Goal: Task Accomplishment & Management: Use online tool/utility

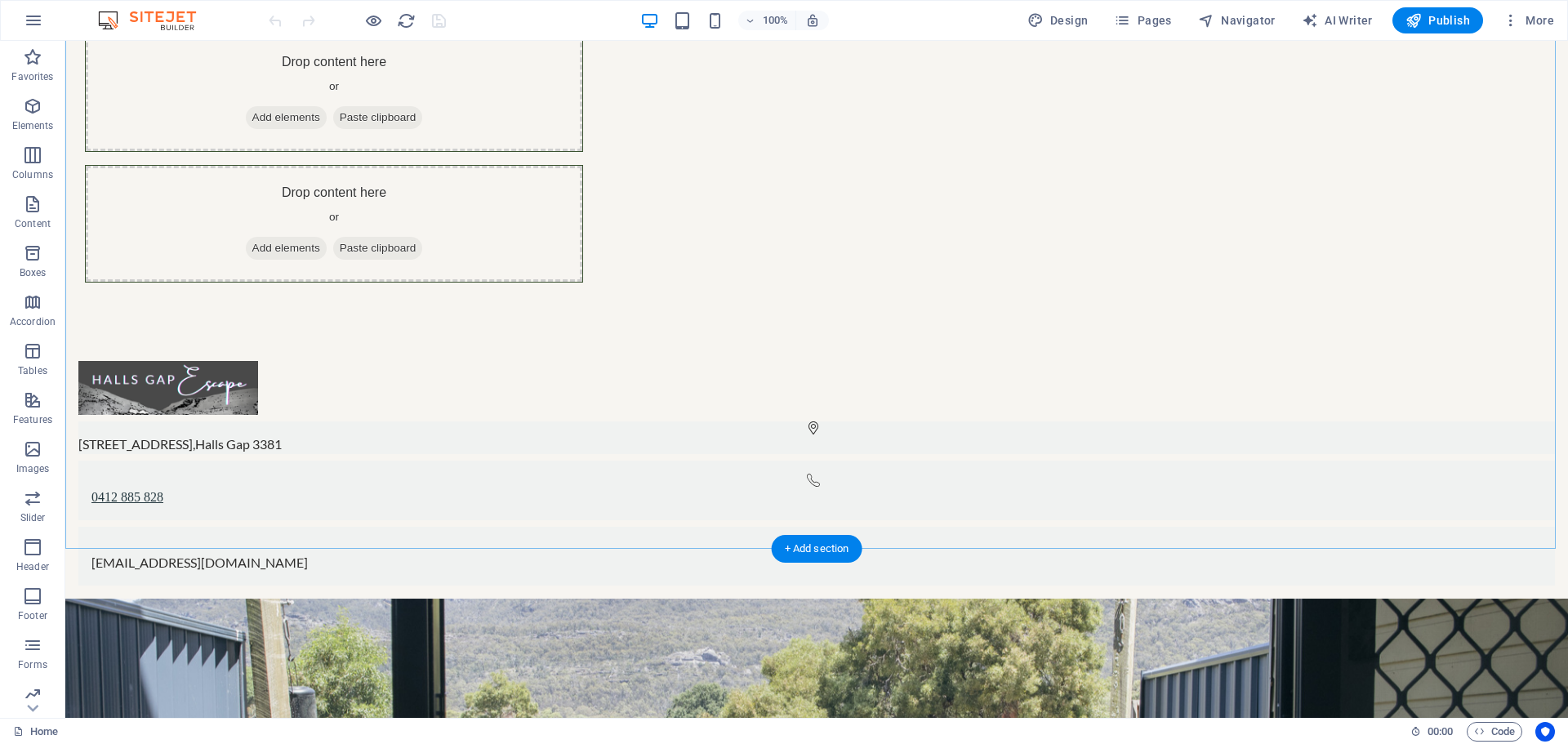
scroll to position [1525, 0]
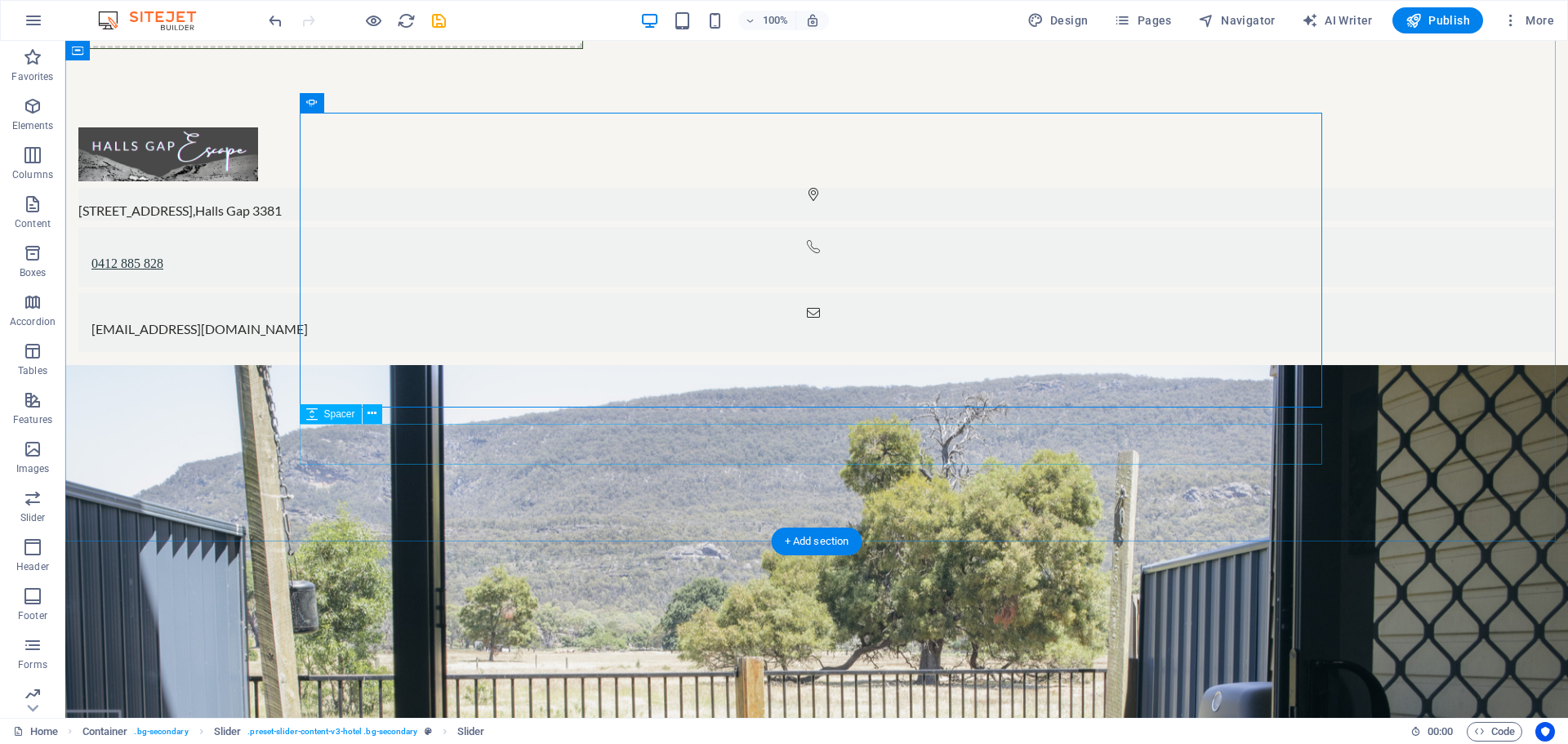
drag, startPoint x: 802, startPoint y: 470, endPoint x: 788, endPoint y: 524, distance: 55.8
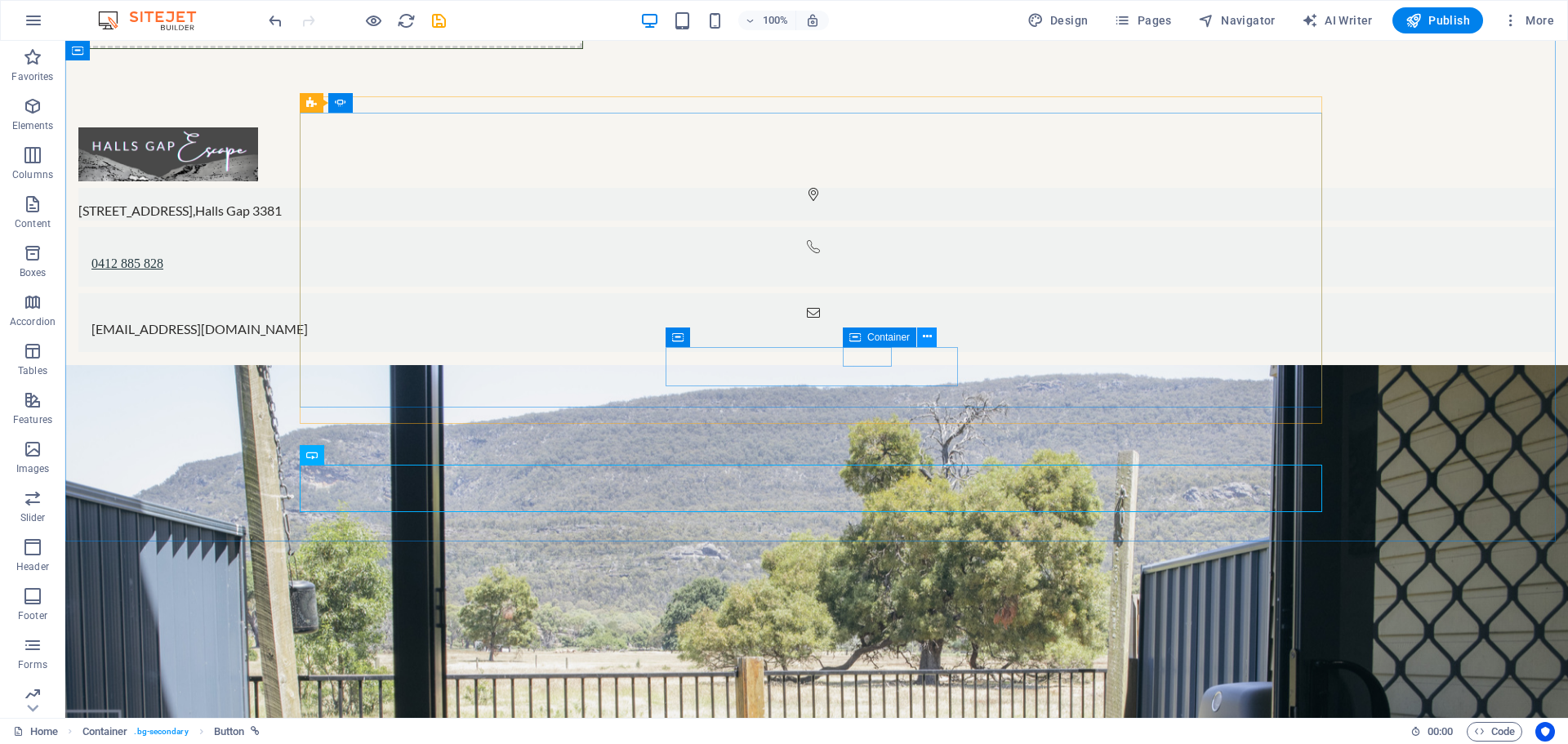
click at [925, 338] on icon at bounding box center [927, 337] width 9 height 17
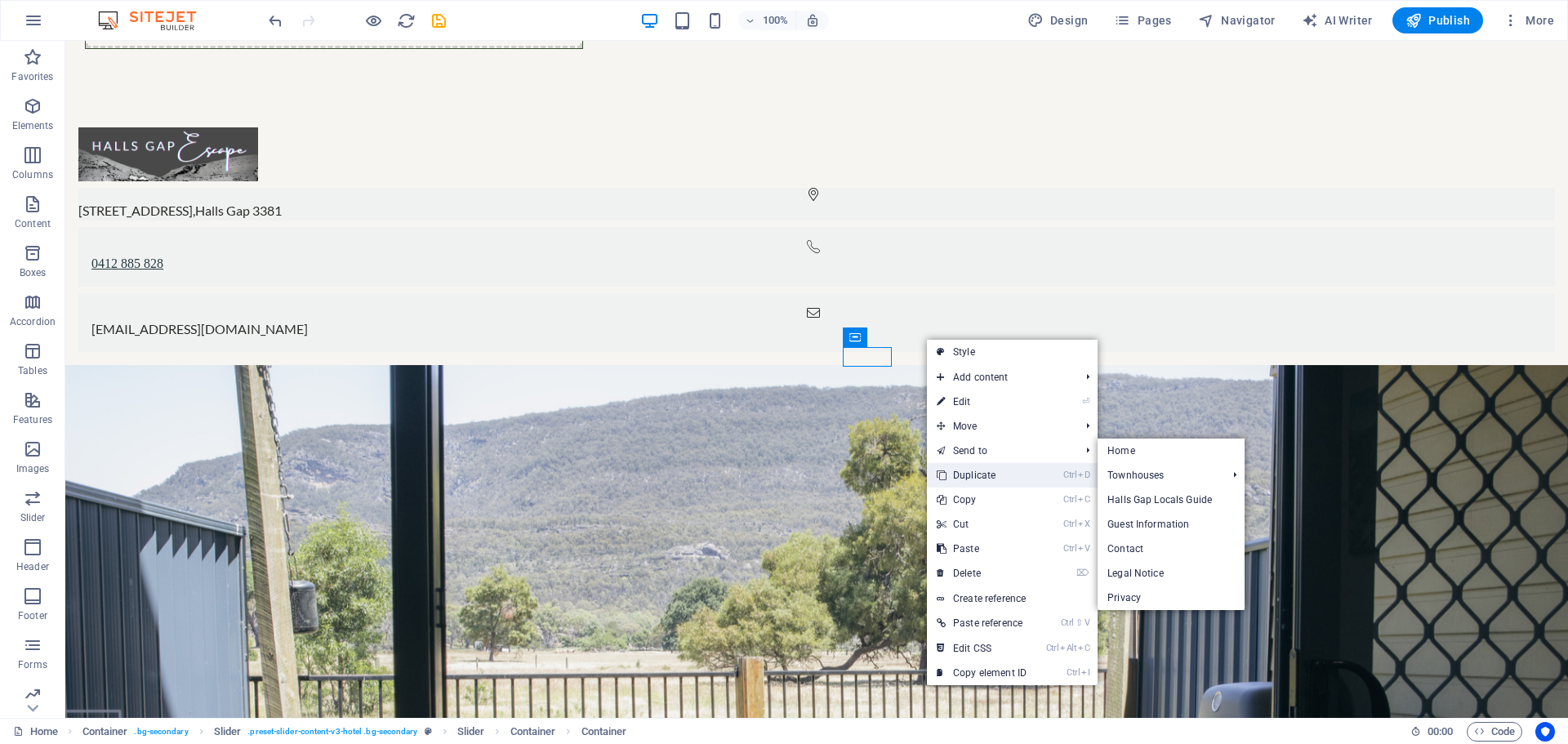
click at [1001, 471] on link "Ctrl D Duplicate" at bounding box center [982, 475] width 110 height 24
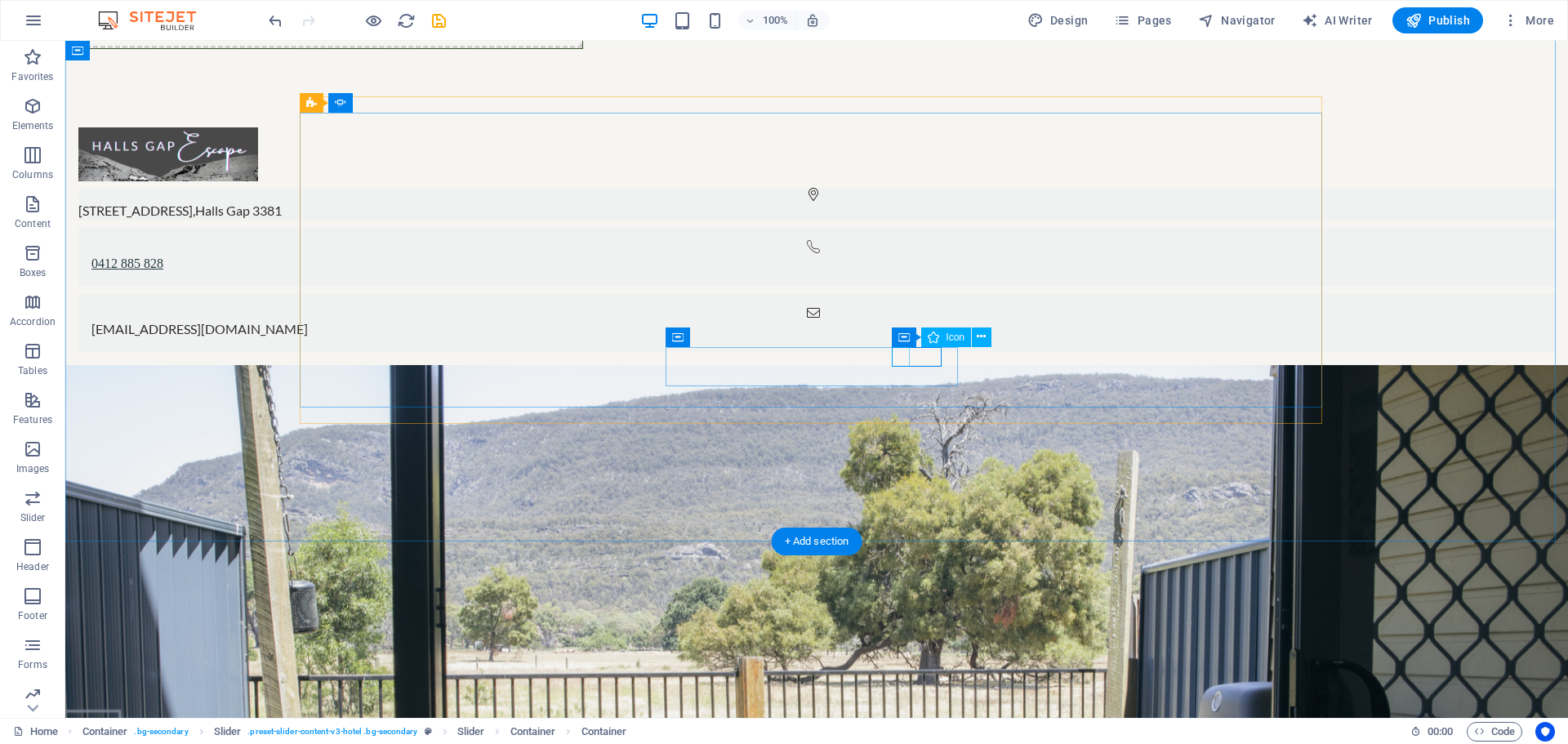
select select "xMidYMid"
select select "px"
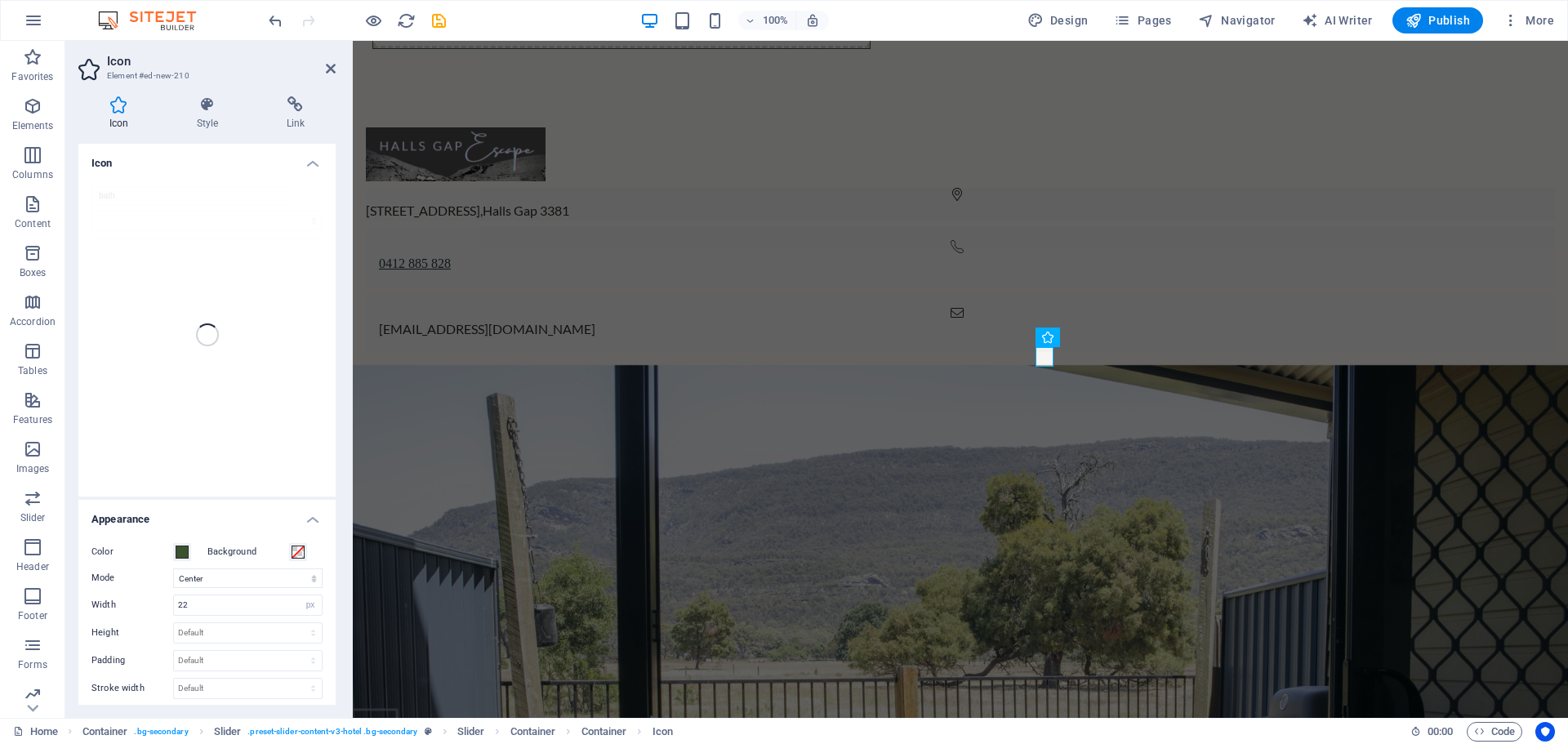
click at [150, 196] on div "bath" at bounding box center [207, 334] width 258 height 323
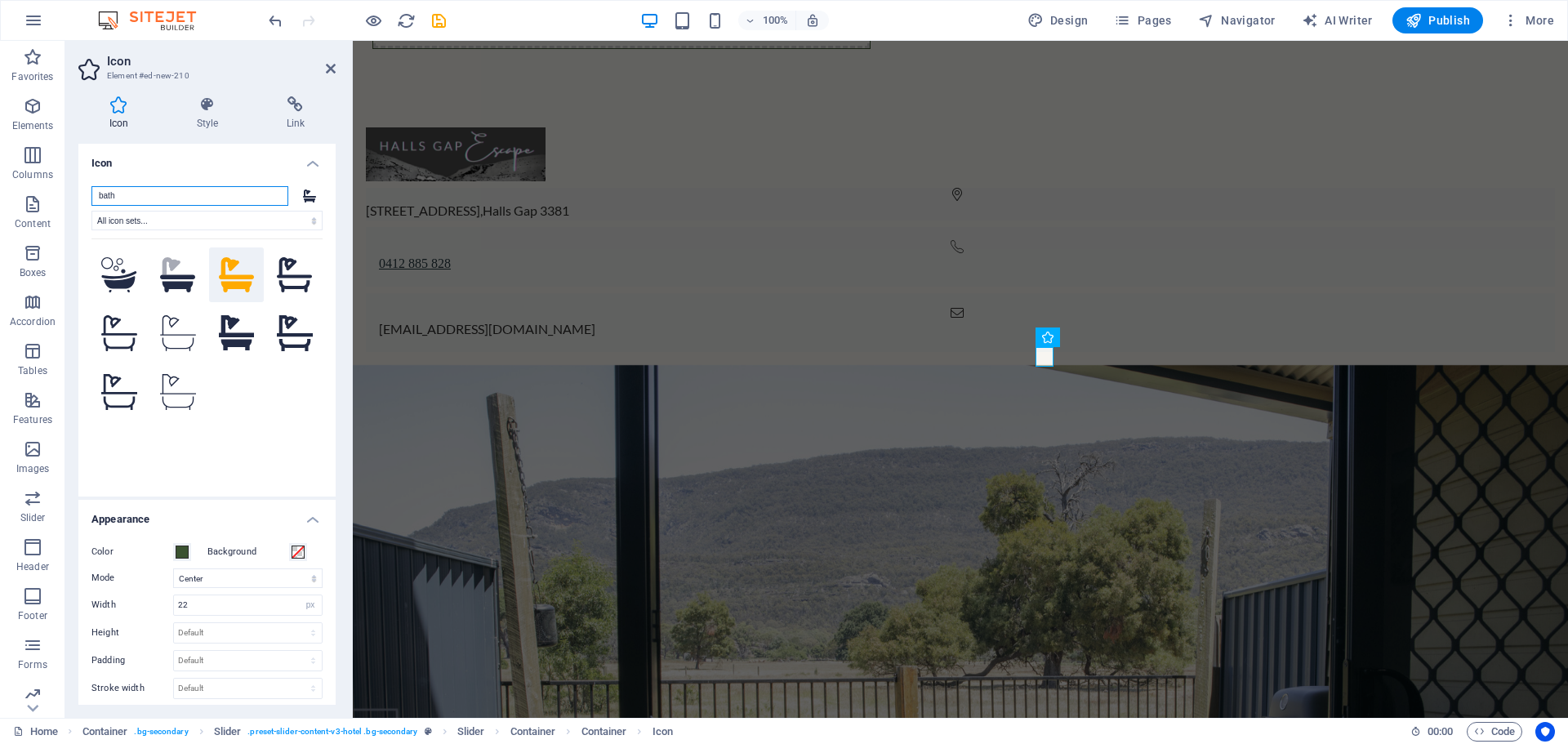
click at [150, 196] on input "bath" at bounding box center [189, 196] width 197 height 19
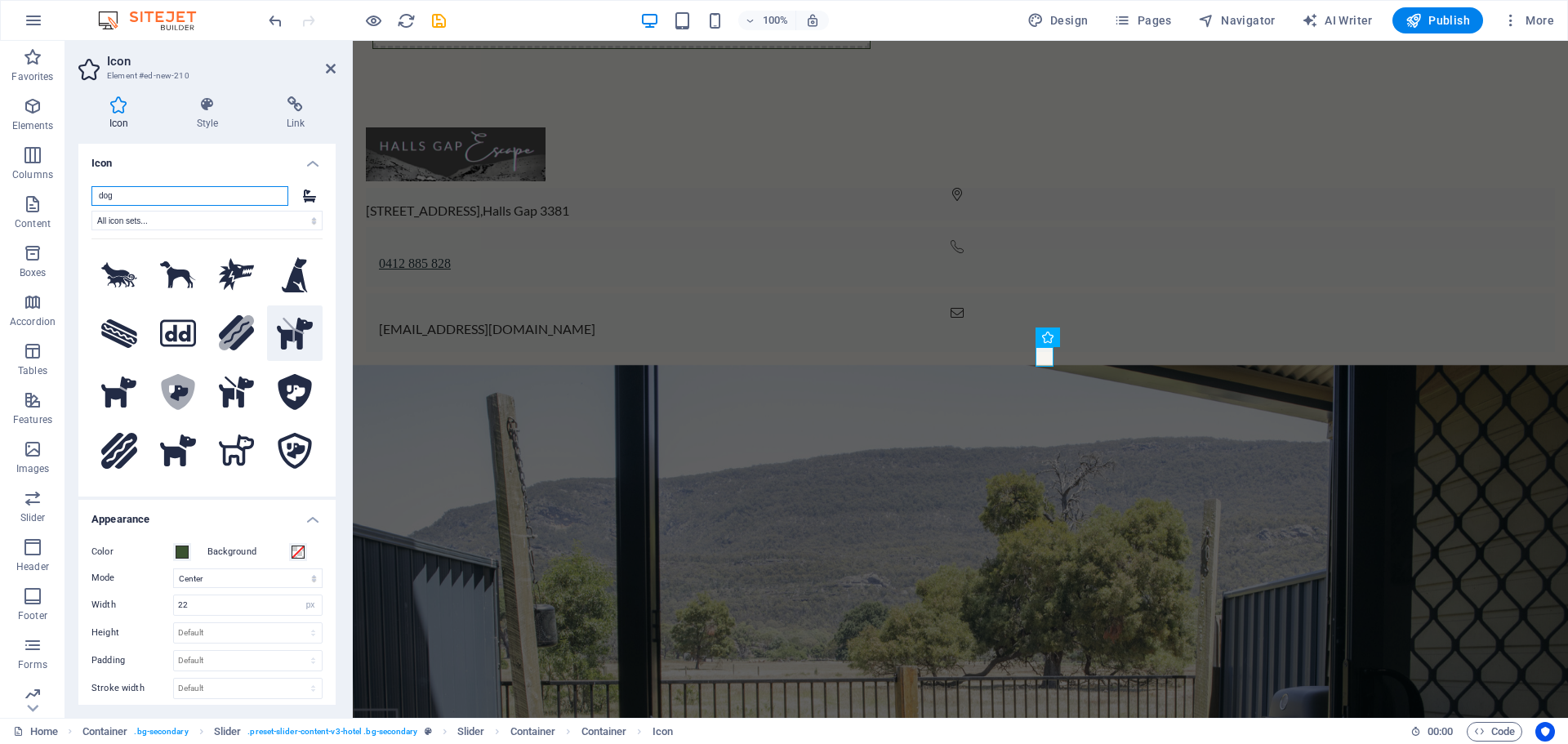
type input "dog"
click at [285, 334] on icon at bounding box center [295, 334] width 36 height 32
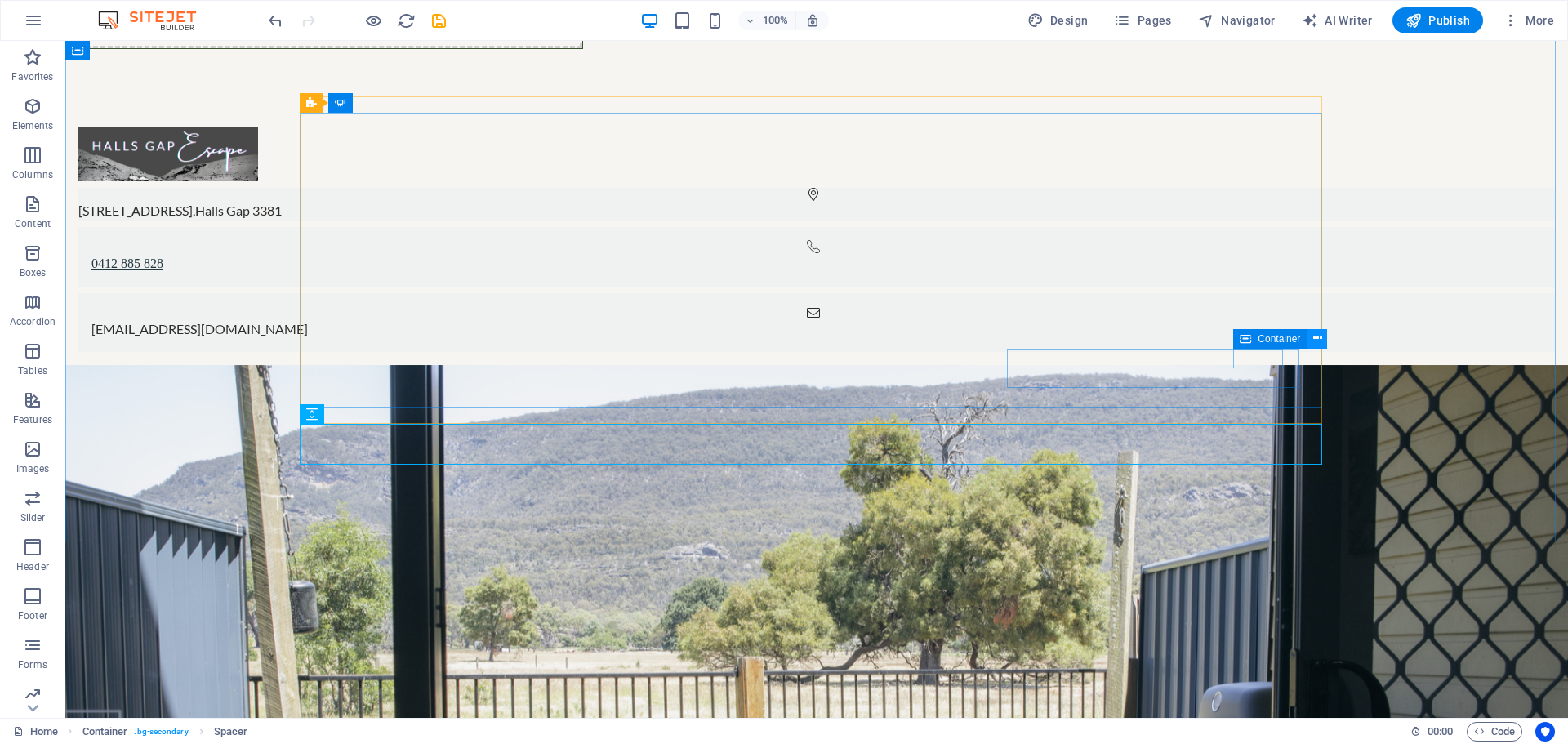
click at [1317, 339] on icon at bounding box center [1317, 339] width 9 height 17
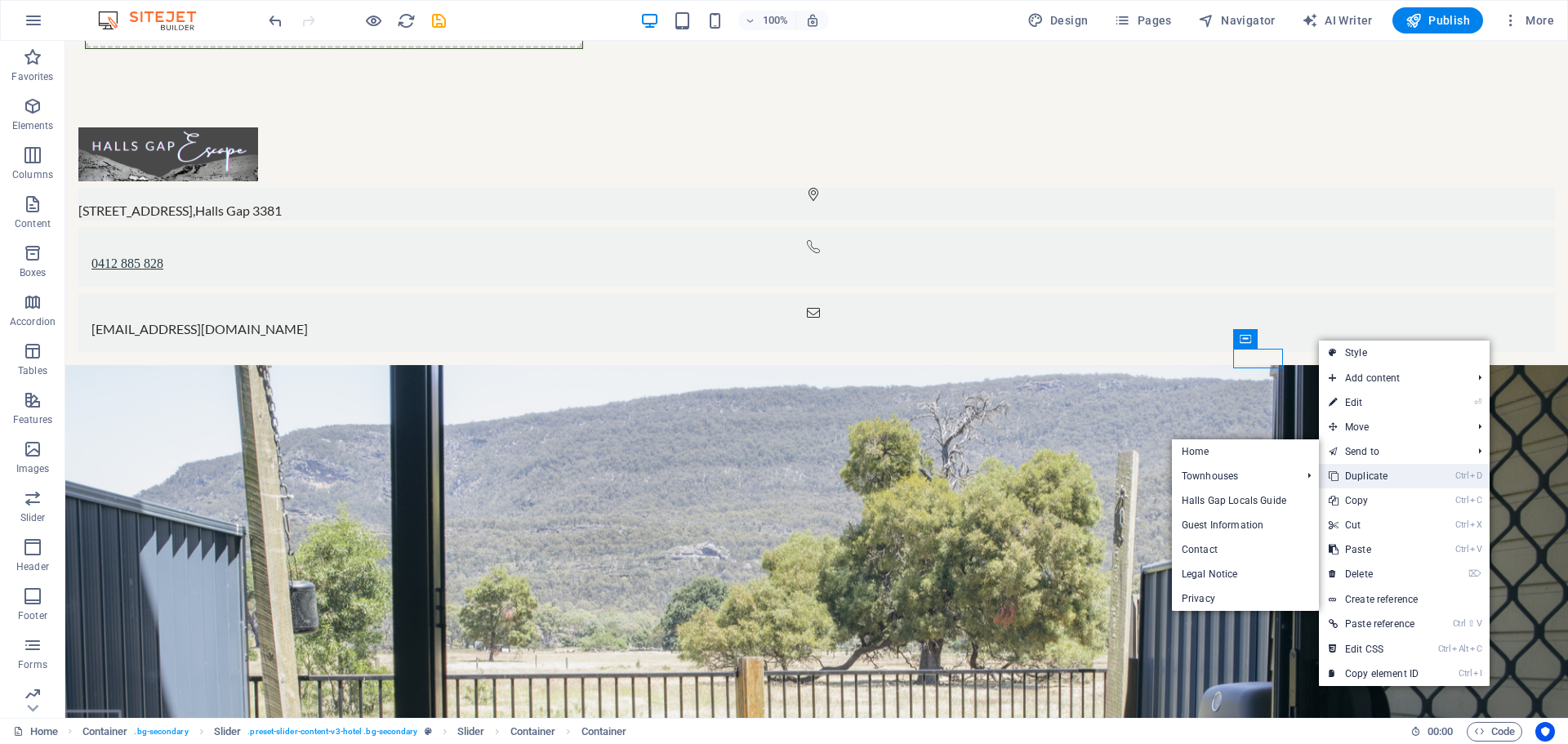
click at [1387, 471] on link "Ctrl D Duplicate" at bounding box center [1374, 475] width 110 height 24
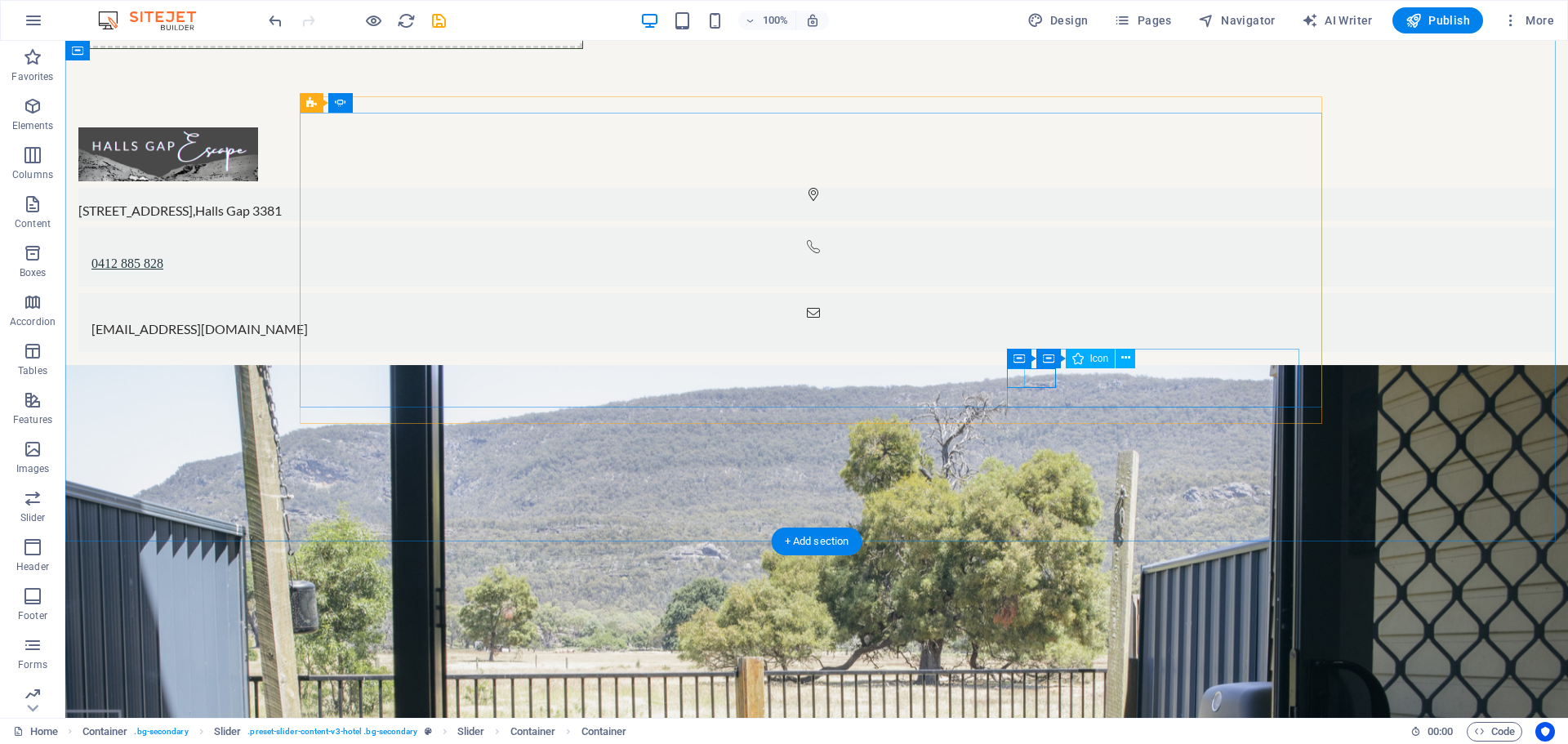
select select "xMidYMid"
select select "px"
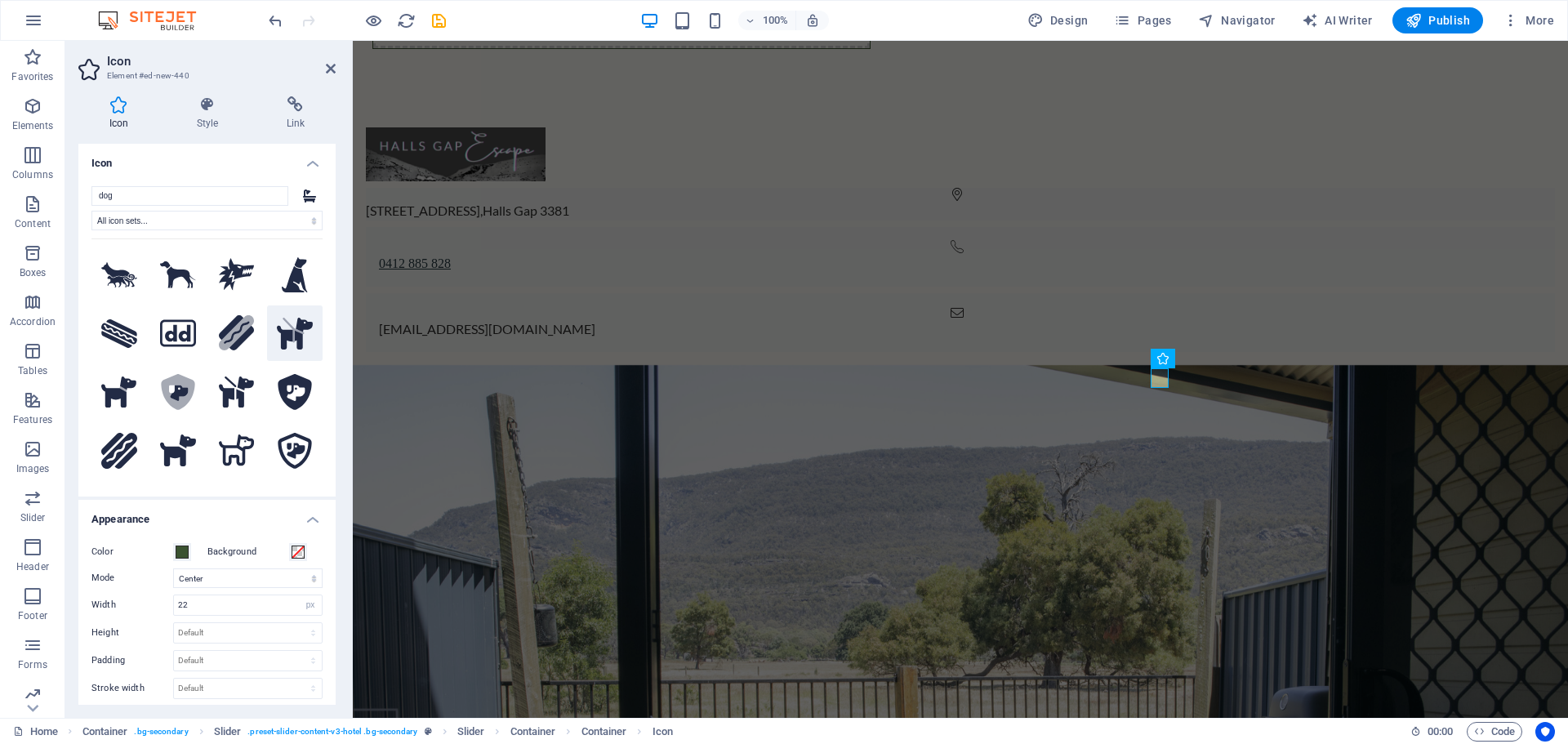
type input "dog"
click at [290, 332] on icon at bounding box center [295, 334] width 36 height 32
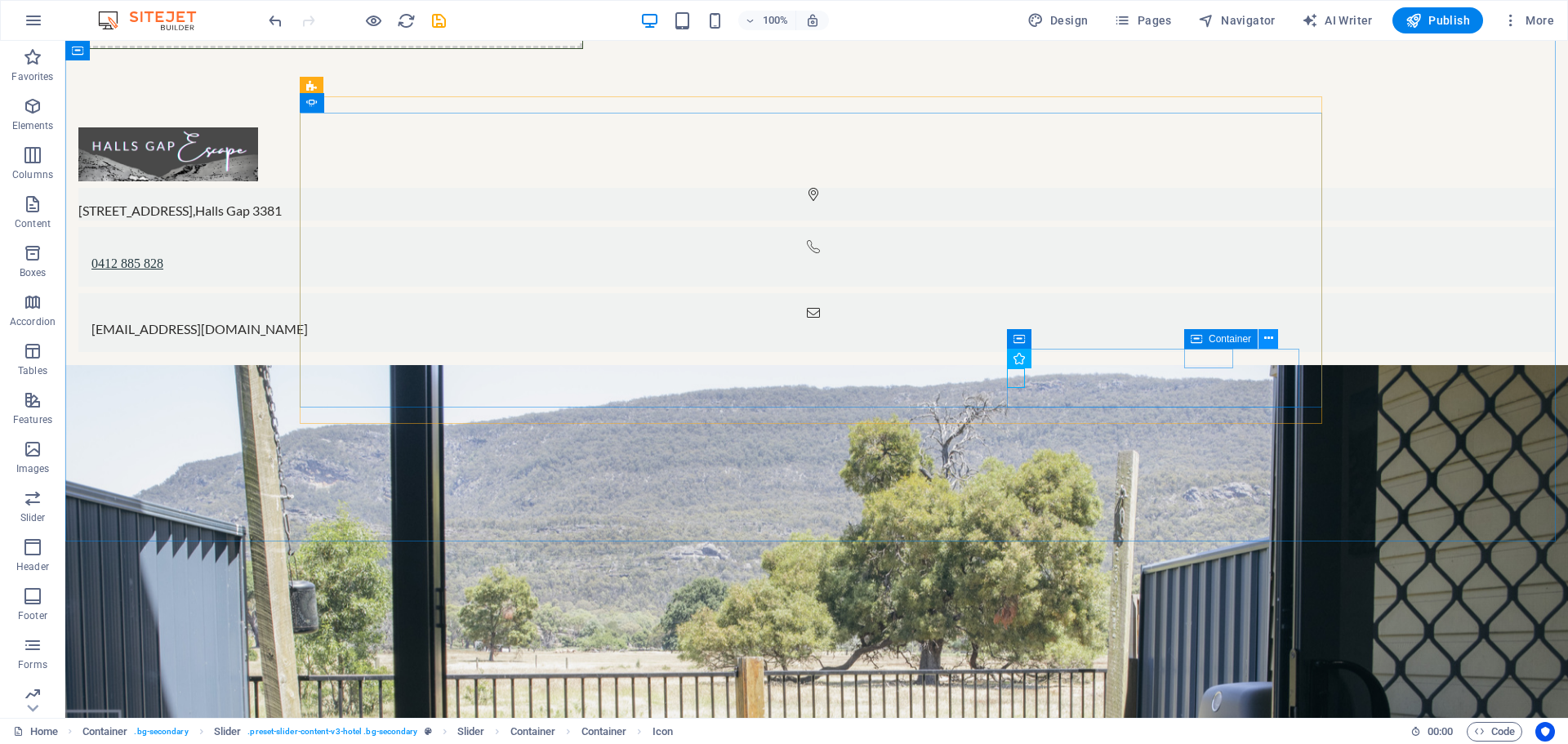
click at [1268, 336] on icon at bounding box center [1268, 339] width 9 height 17
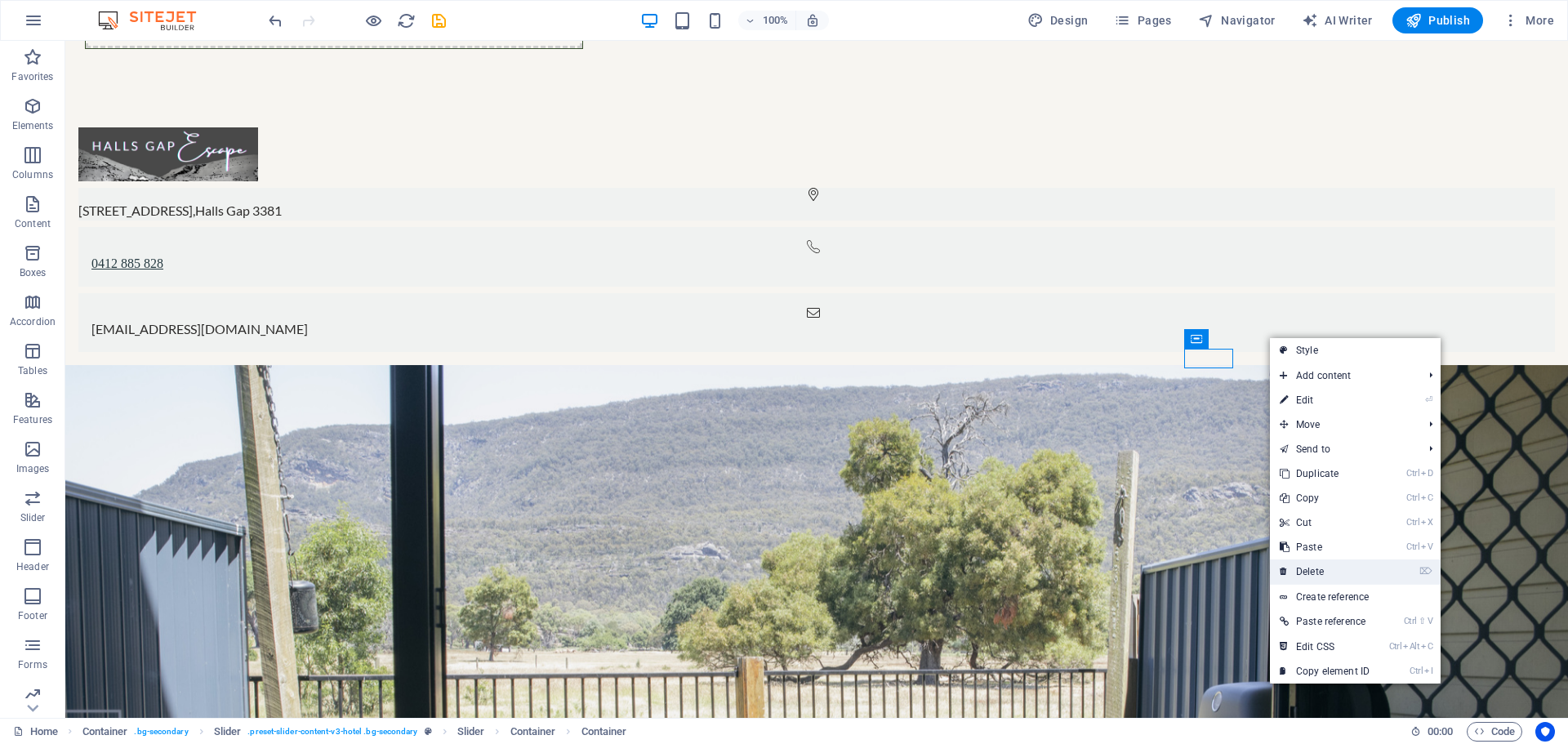
click at [1328, 570] on link "⌦ Delete" at bounding box center [1325, 571] width 110 height 24
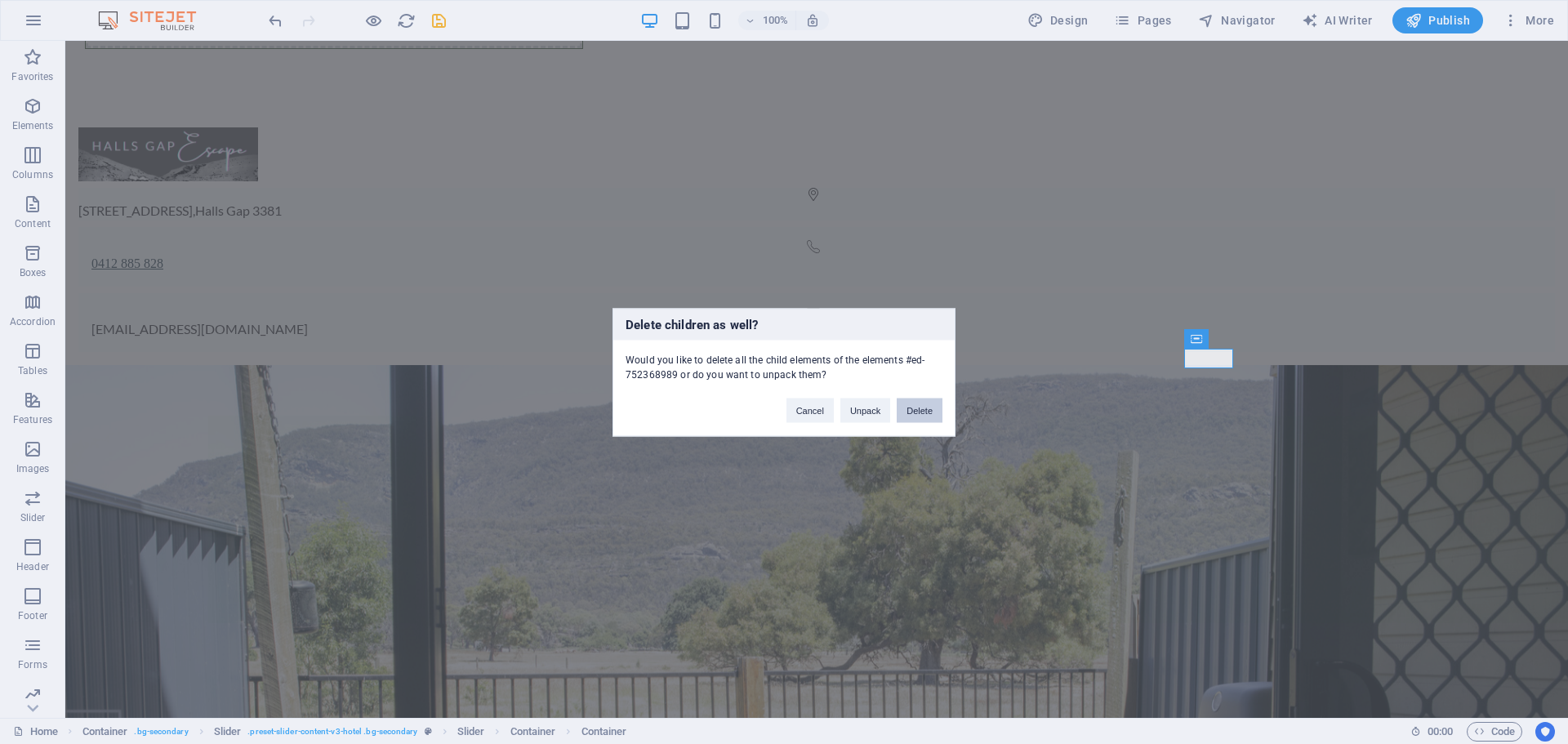
click at [924, 410] on button "Delete" at bounding box center [920, 410] width 46 height 24
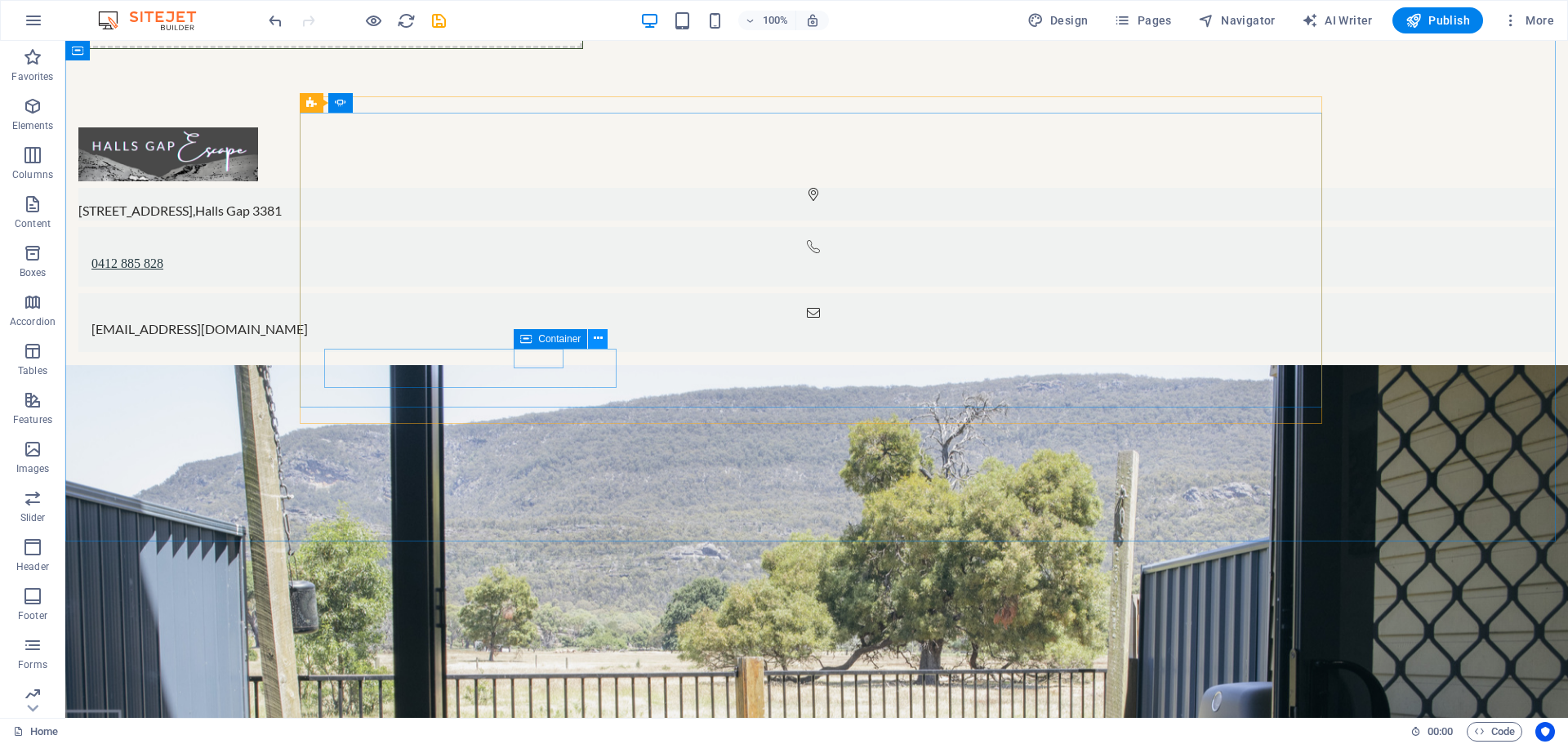
click at [599, 337] on icon at bounding box center [598, 339] width 9 height 17
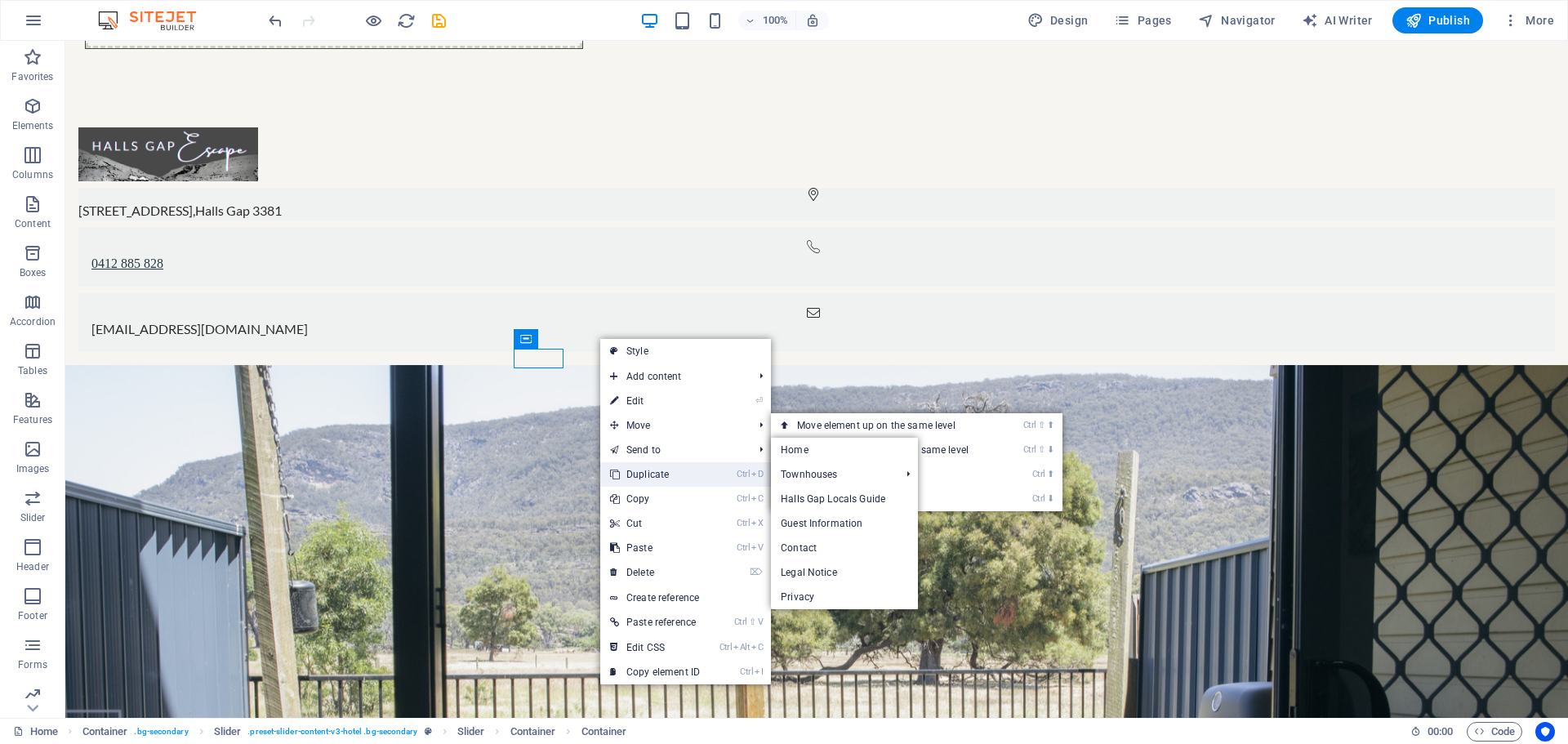
click at [686, 473] on link "Ctrl D Duplicate" at bounding box center [655, 474] width 110 height 24
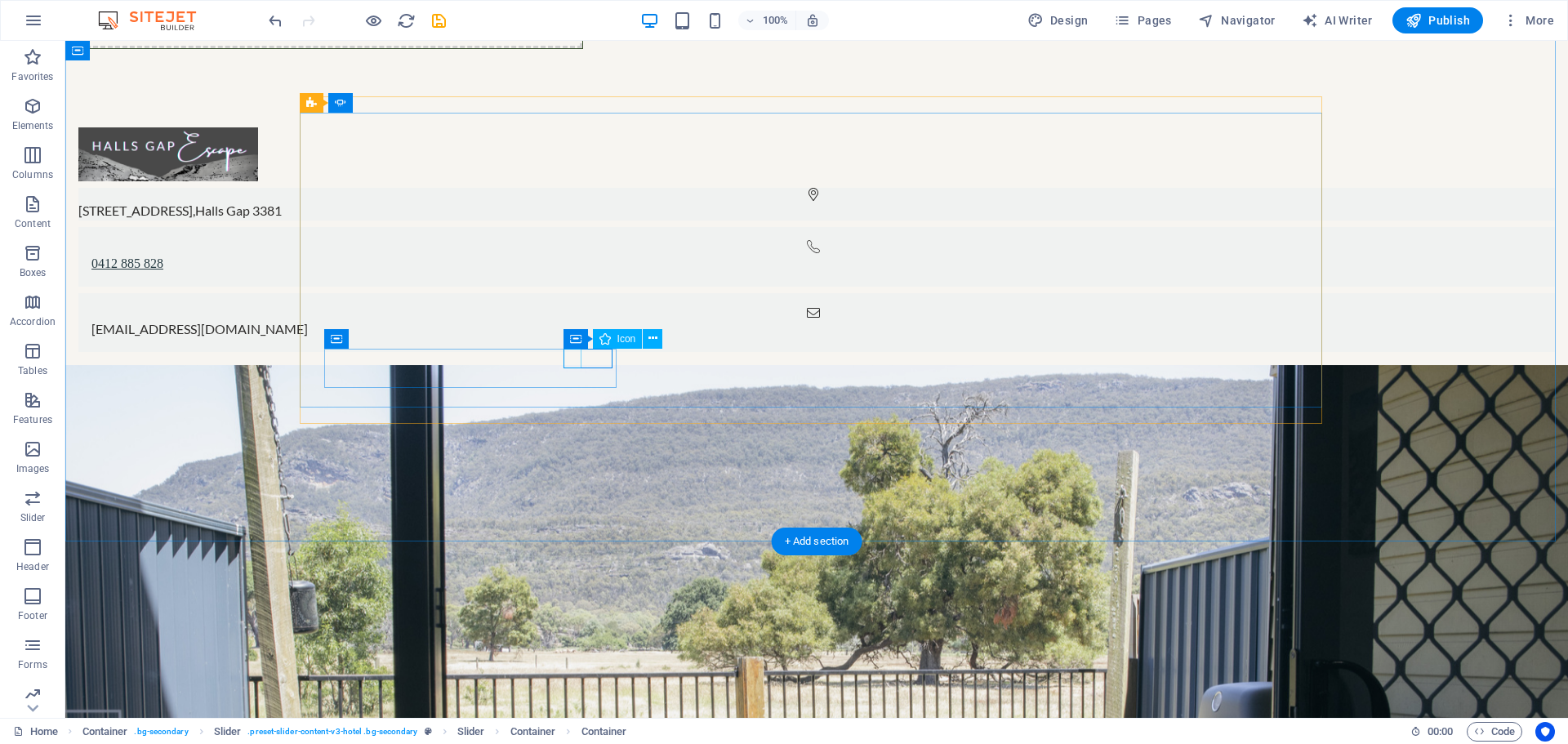
select select "xMidYMid"
select select "px"
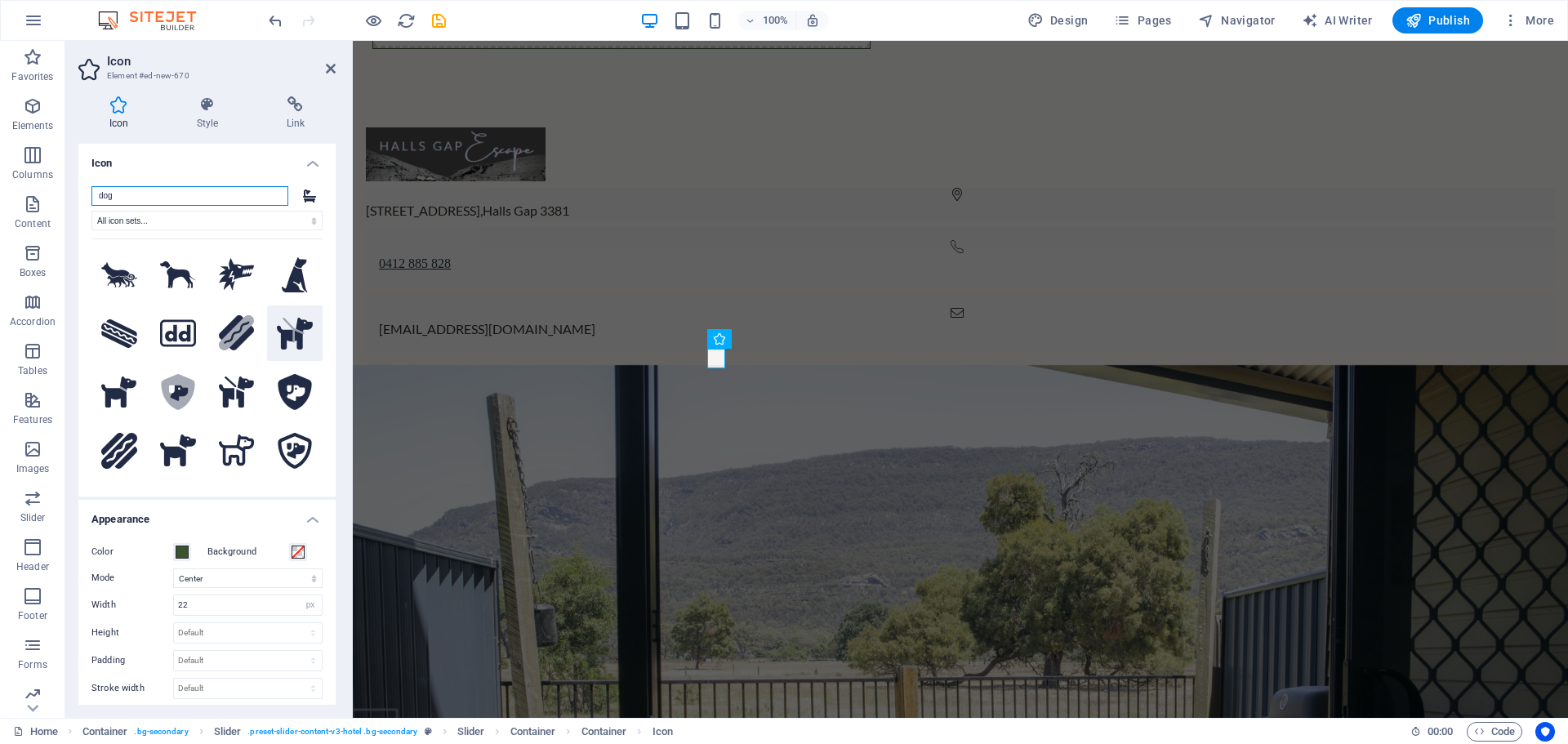
type input "dog"
click at [287, 323] on icon ".fa-secondary{opacity:.4}" at bounding box center [295, 334] width 36 height 32
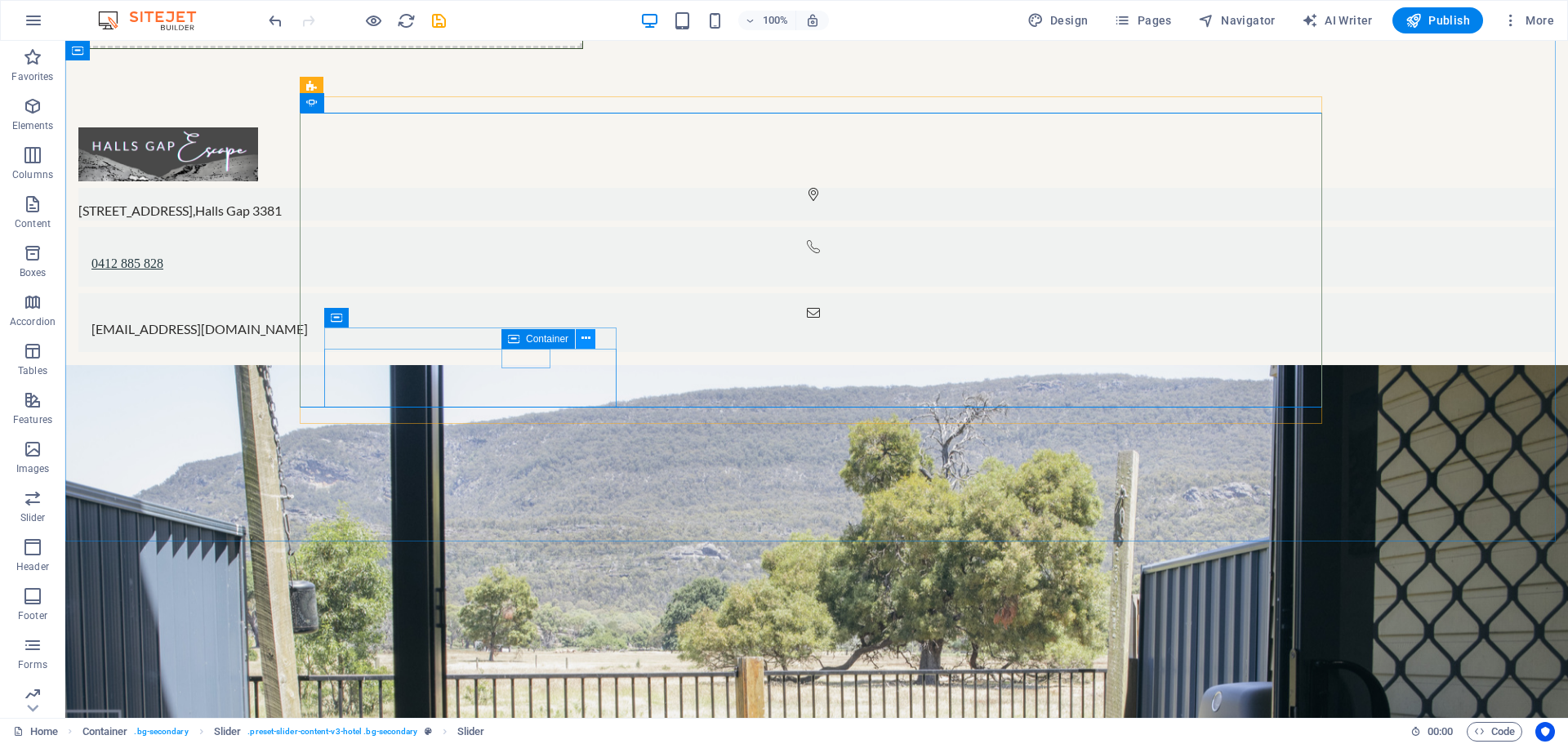
click at [589, 335] on icon at bounding box center [586, 339] width 9 height 17
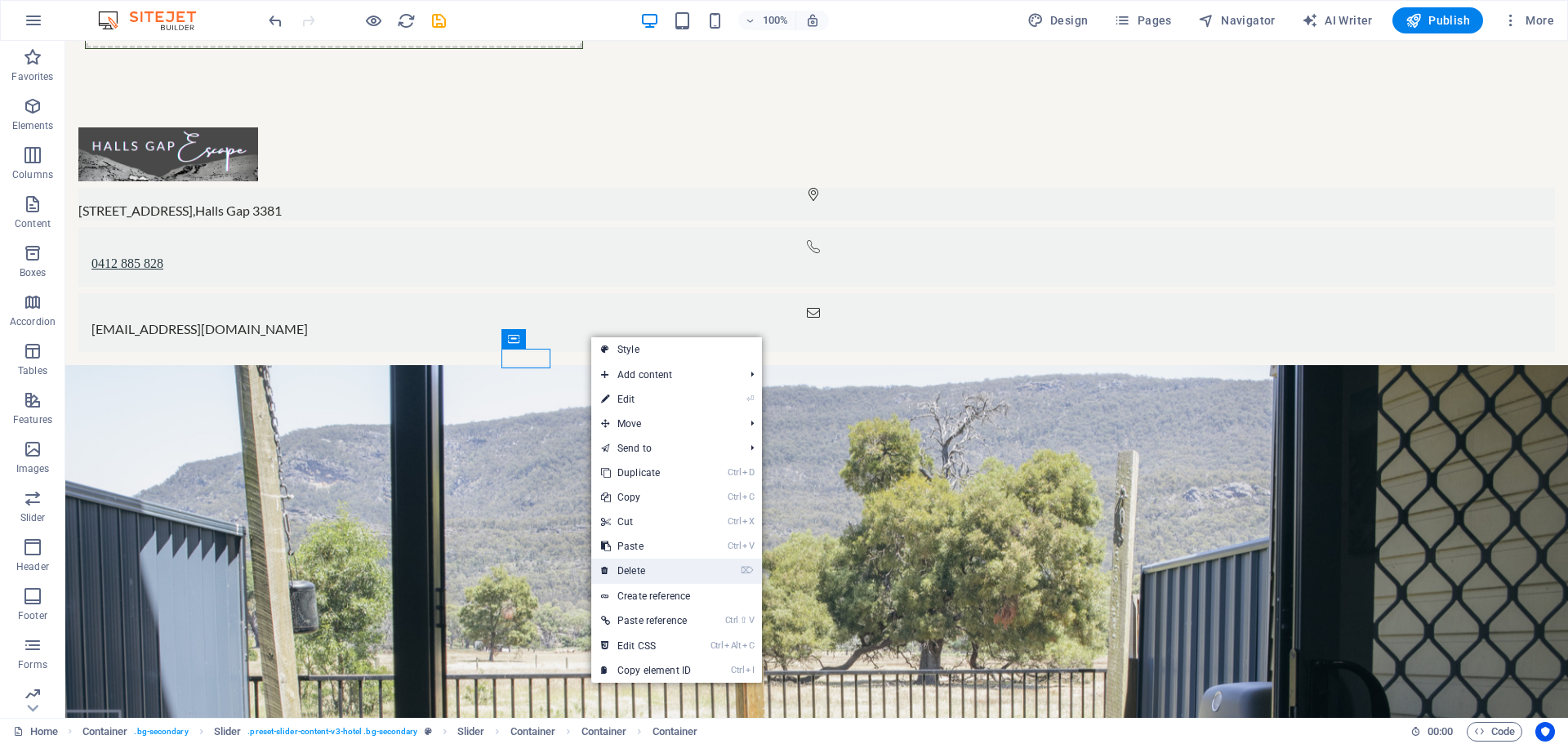
click at [662, 564] on link "⌦ Delete" at bounding box center [646, 571] width 110 height 24
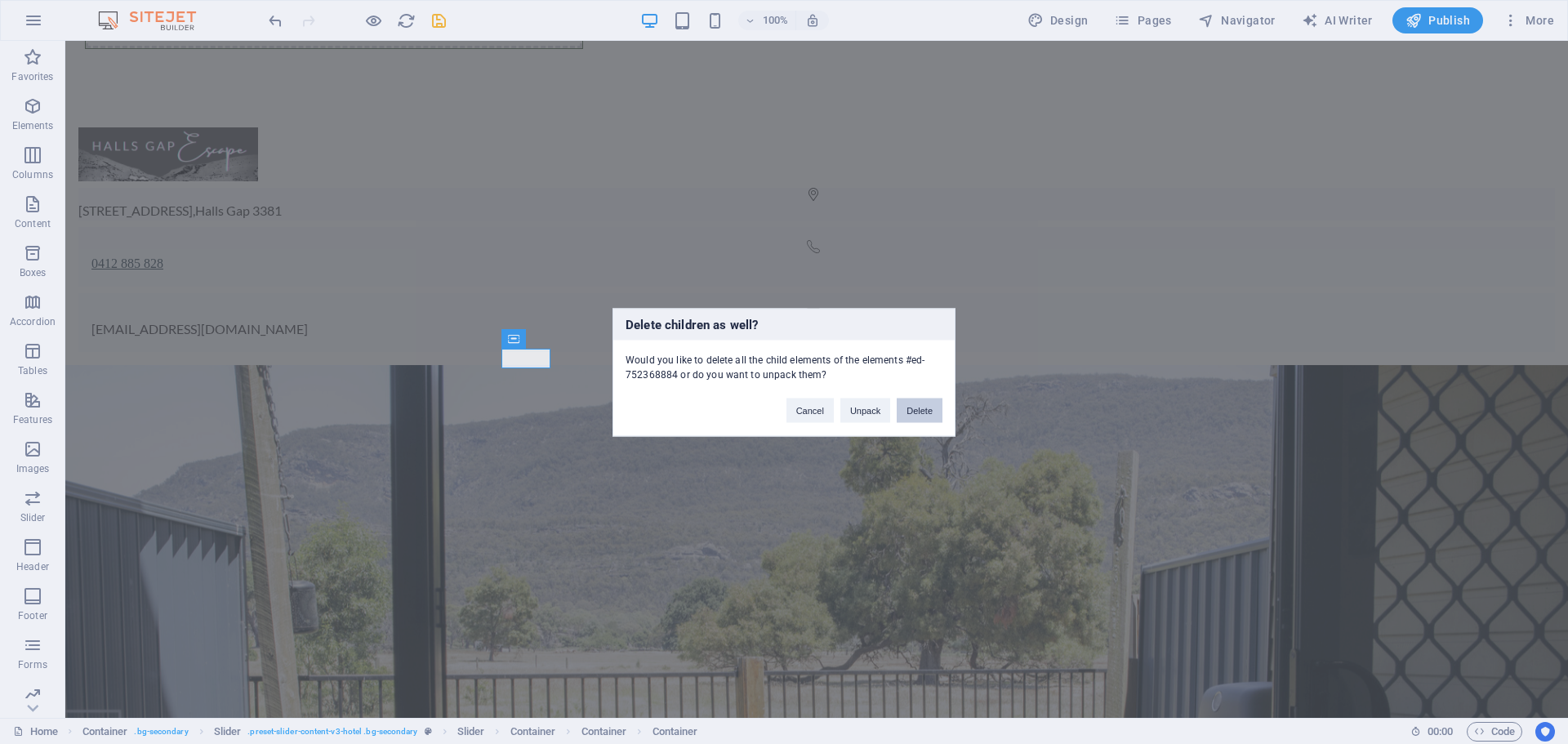
click at [932, 409] on button "Delete" at bounding box center [920, 410] width 46 height 24
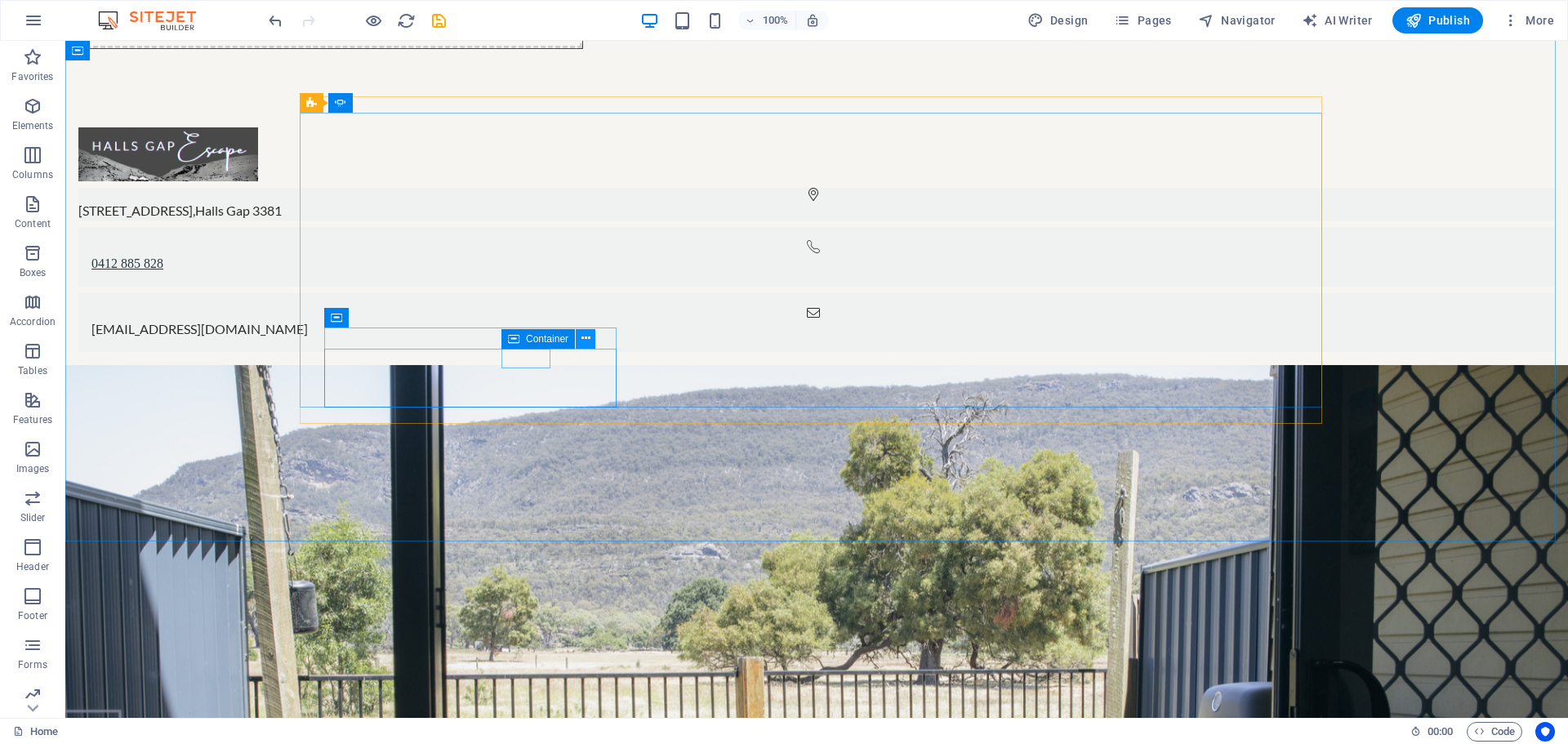
click at [585, 339] on icon at bounding box center [586, 339] width 9 height 17
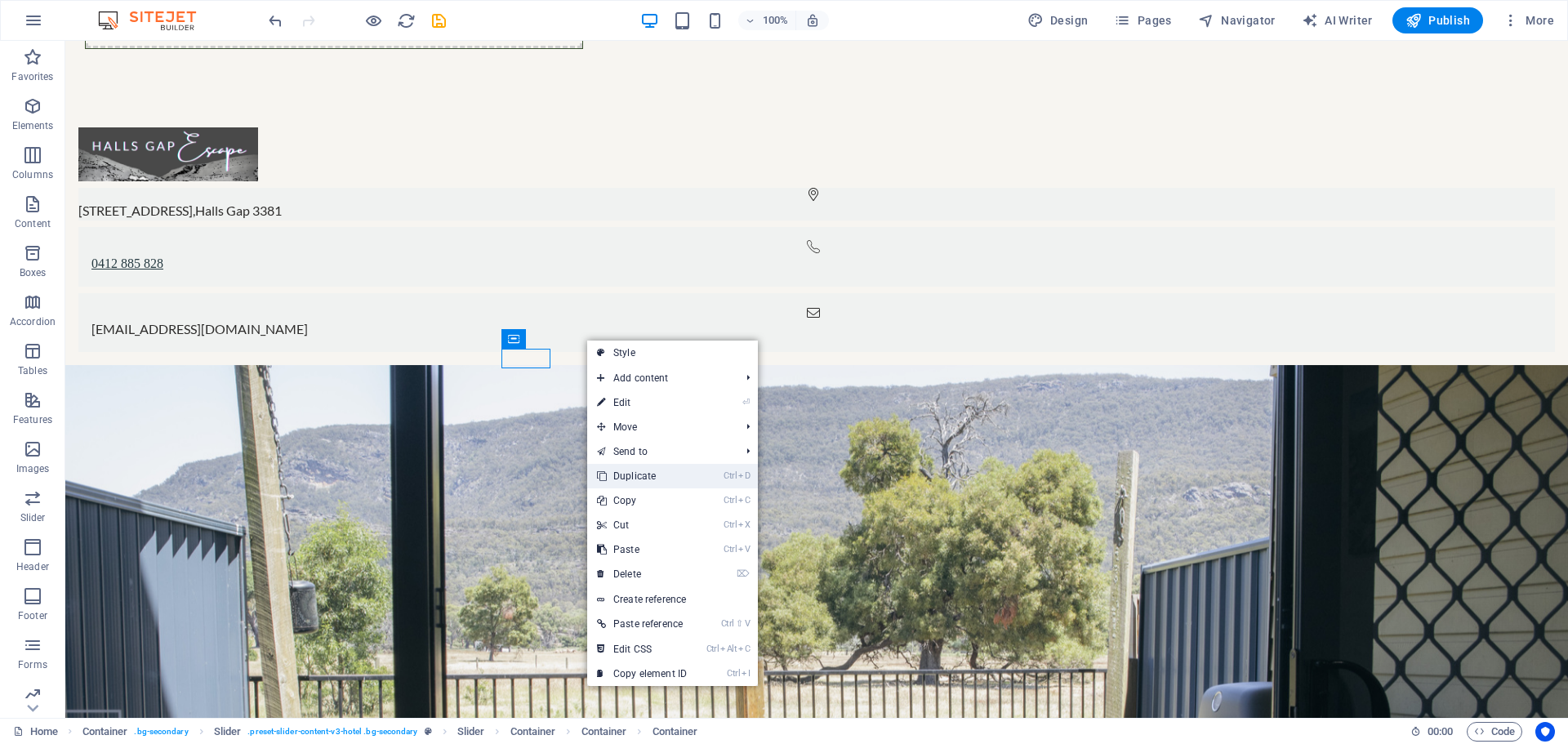
click at [664, 470] on link "Ctrl D Duplicate" at bounding box center [642, 475] width 110 height 24
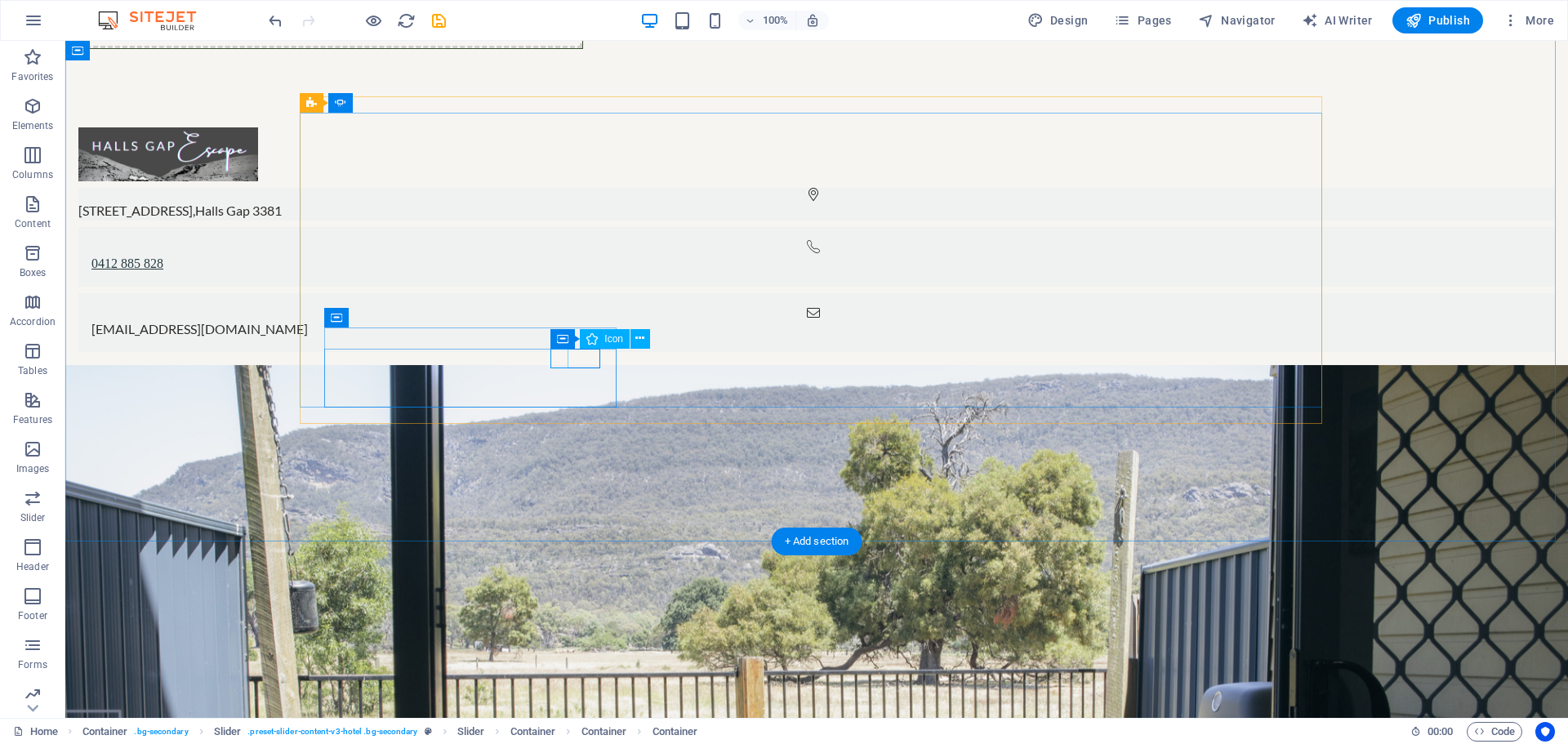
select select "xMidYMid"
select select "px"
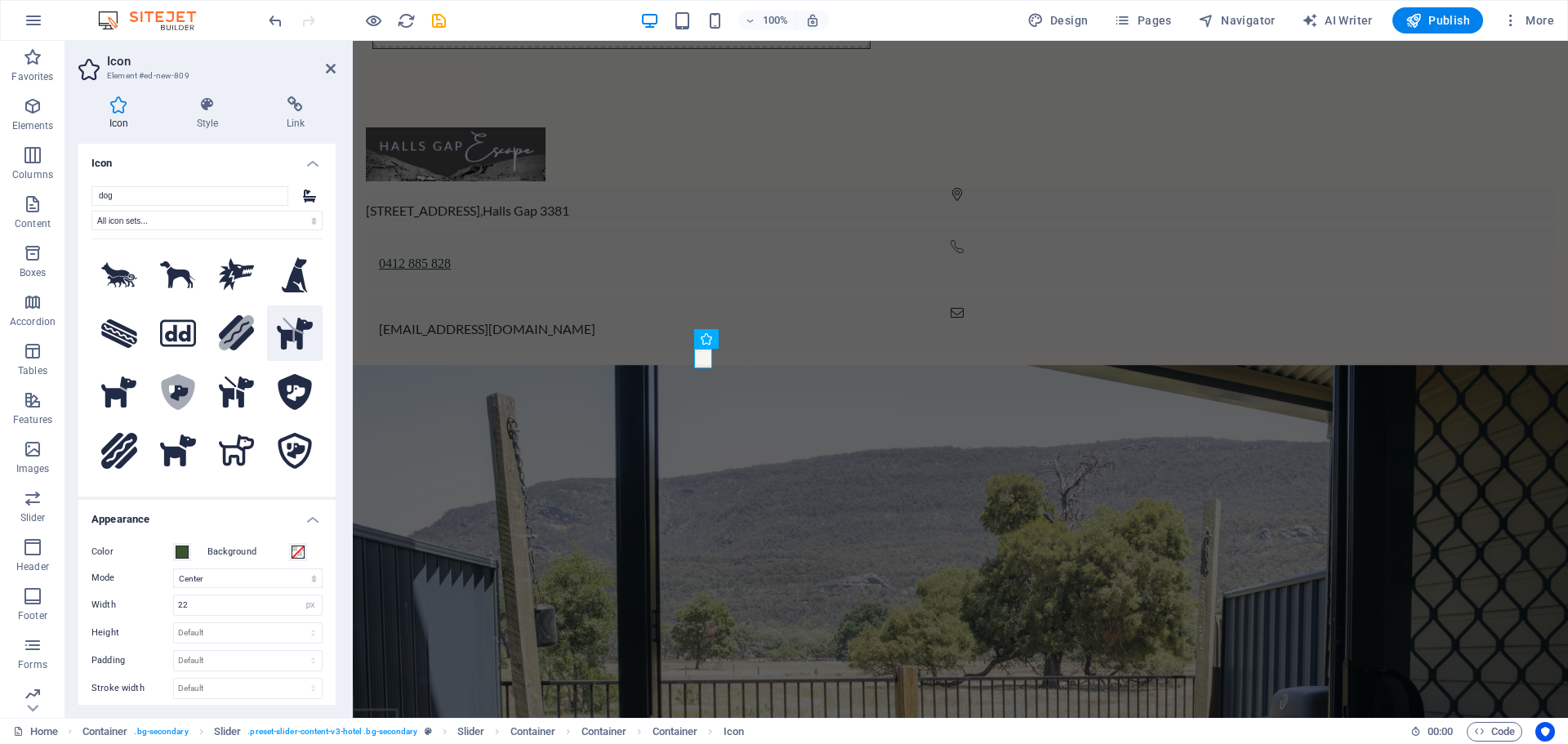
type input "dog"
click at [301, 327] on icon at bounding box center [295, 334] width 36 height 32
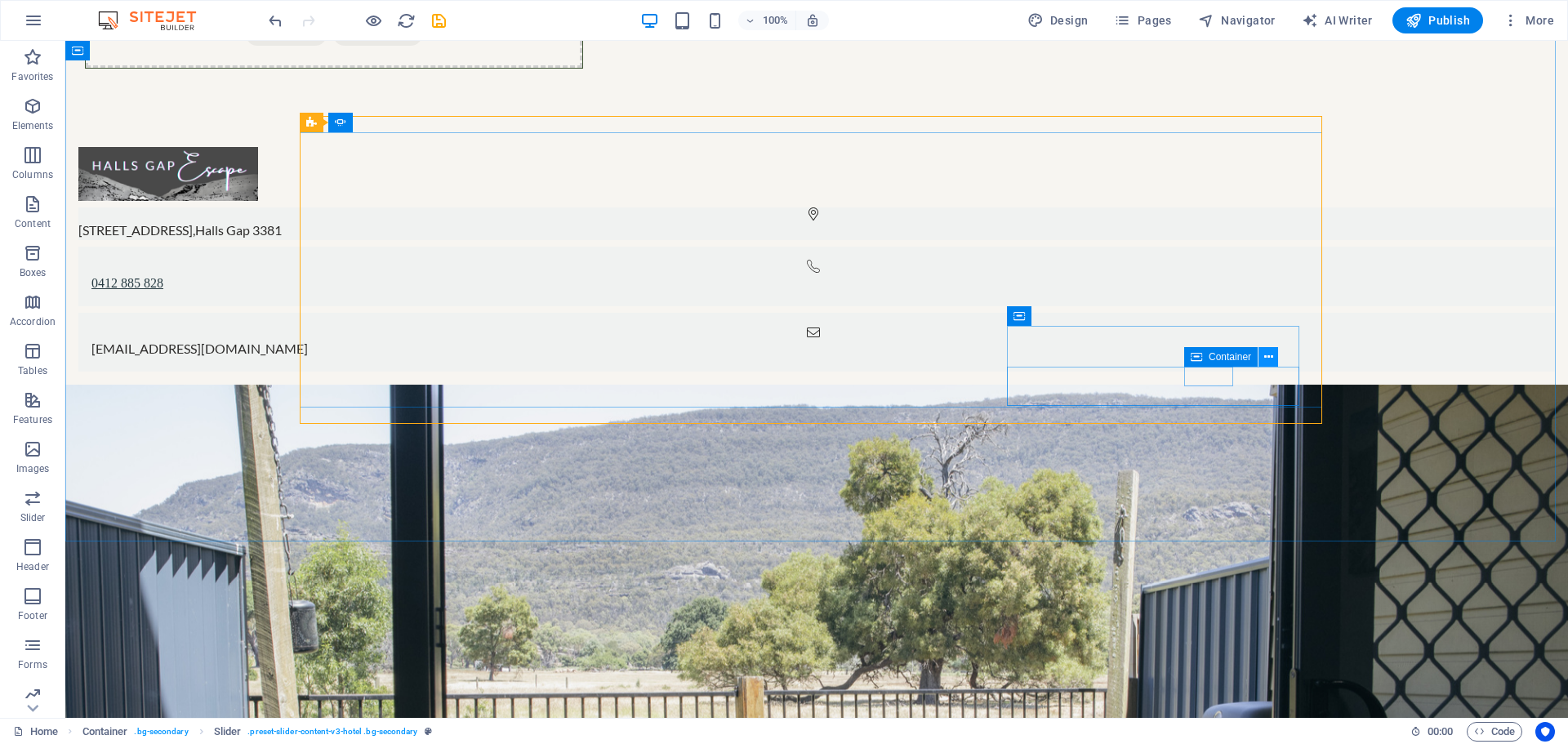
click at [1267, 357] on icon at bounding box center [1268, 357] width 9 height 17
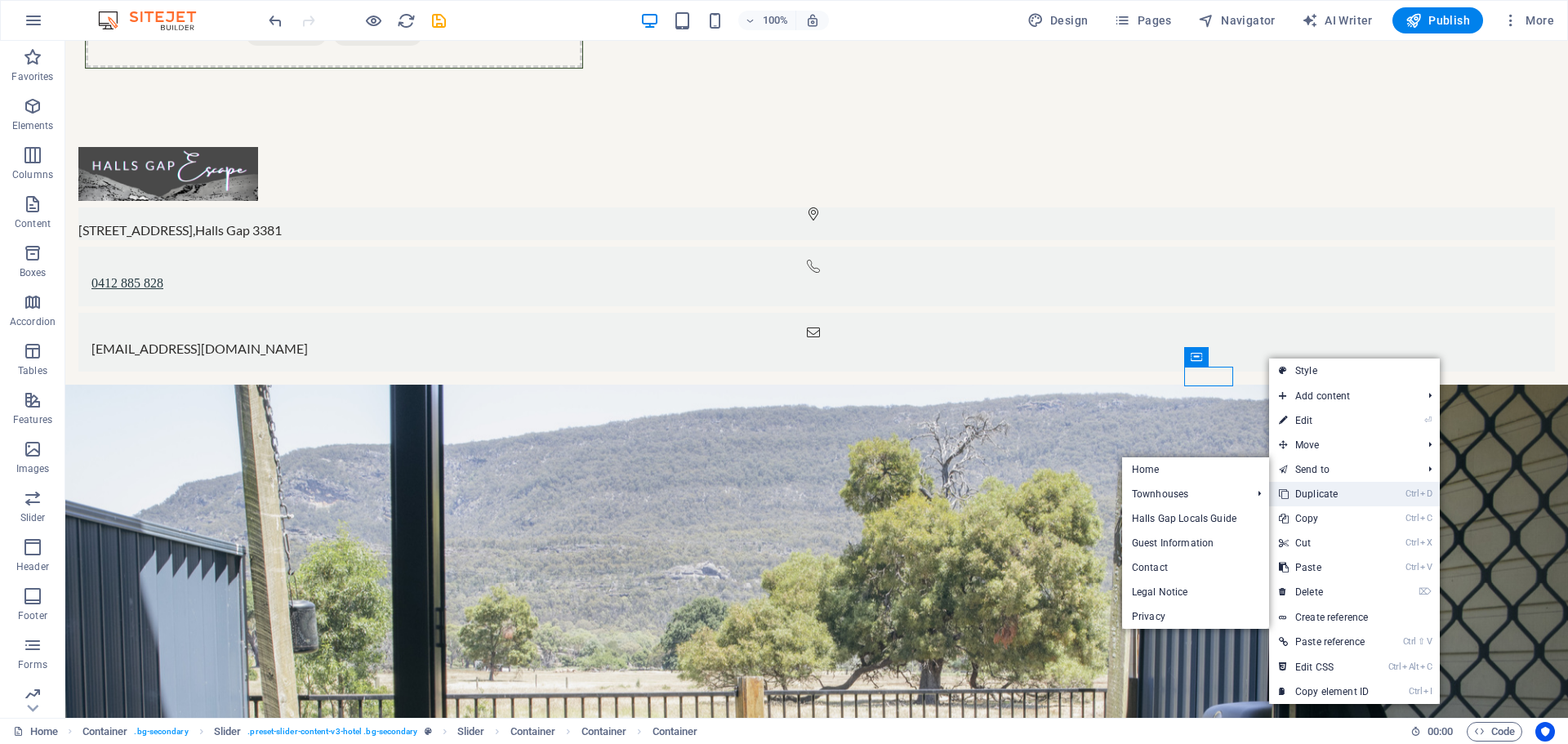
click at [1350, 496] on link "Ctrl D Duplicate" at bounding box center [1324, 494] width 110 height 24
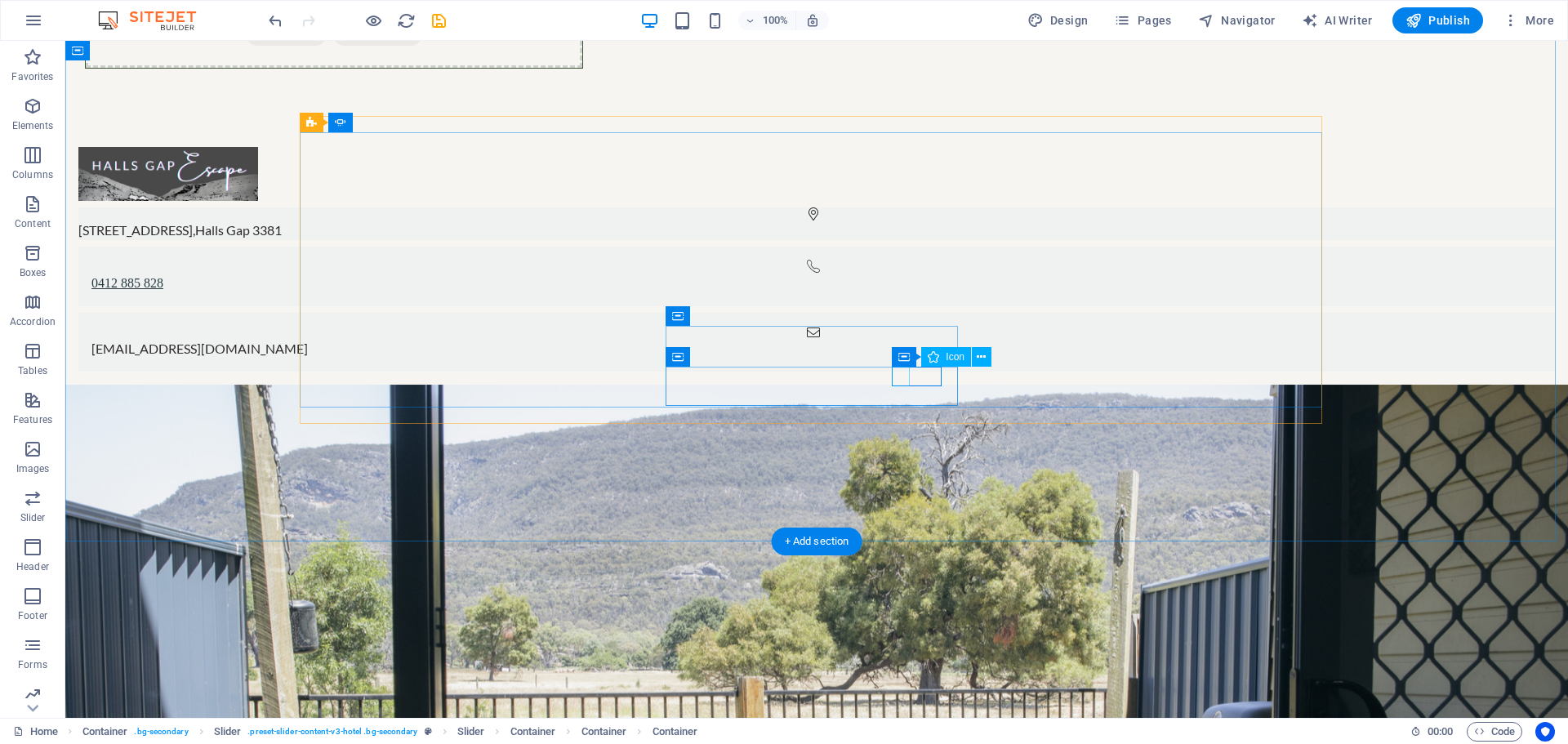
select select "xMidYMid"
select select "px"
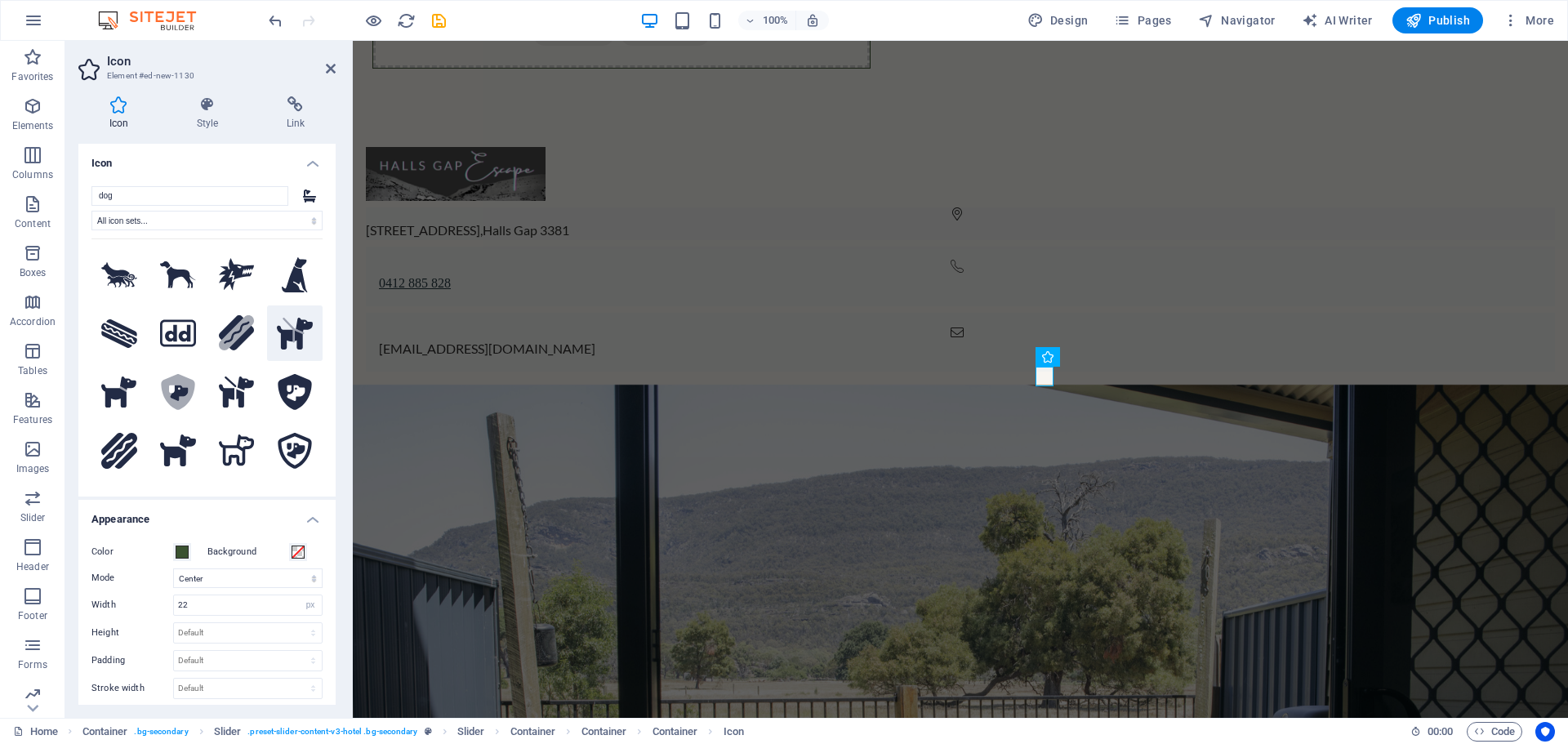
type input "dog"
click at [284, 332] on icon at bounding box center [295, 334] width 36 height 32
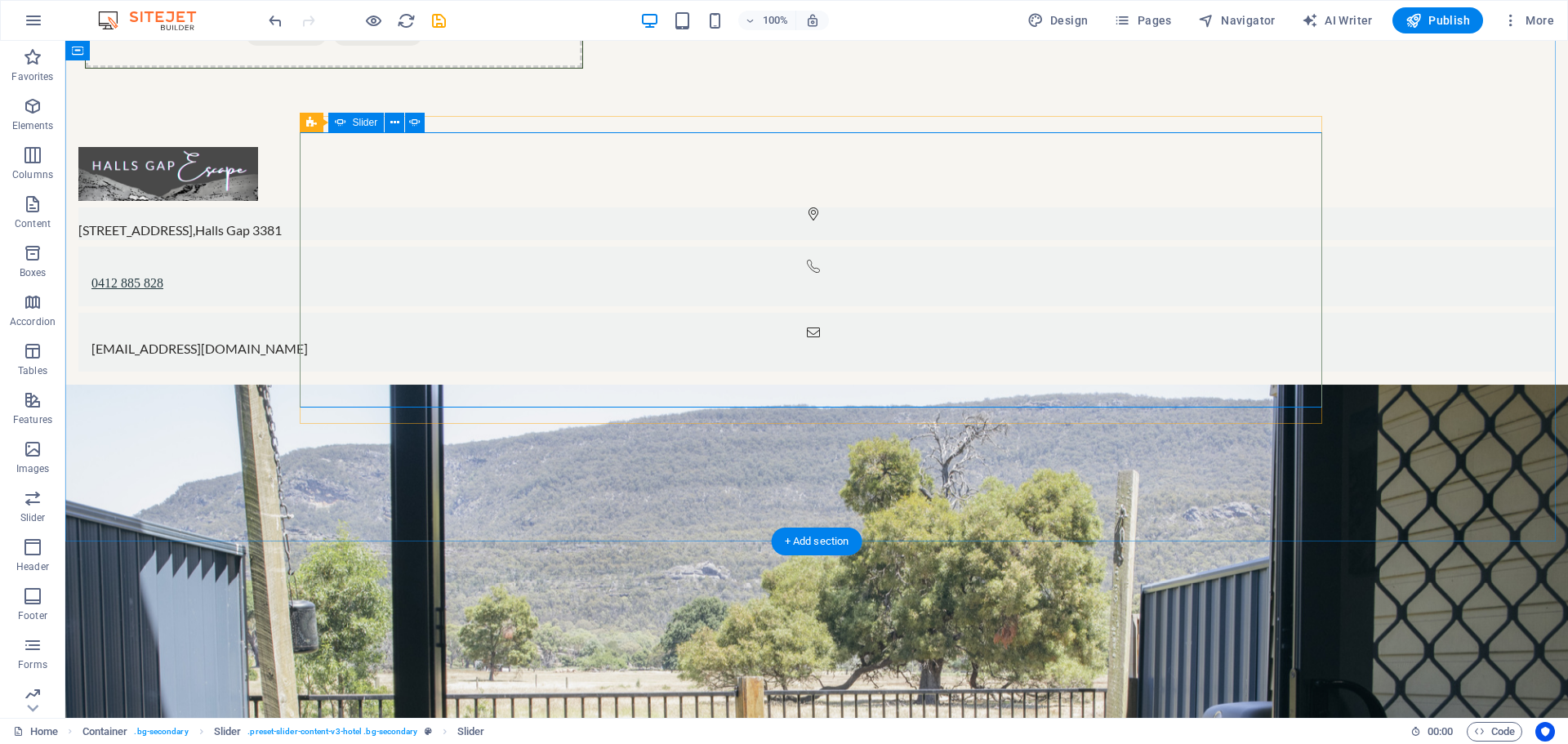
click at [392, 123] on icon at bounding box center [394, 122] width 9 height 17
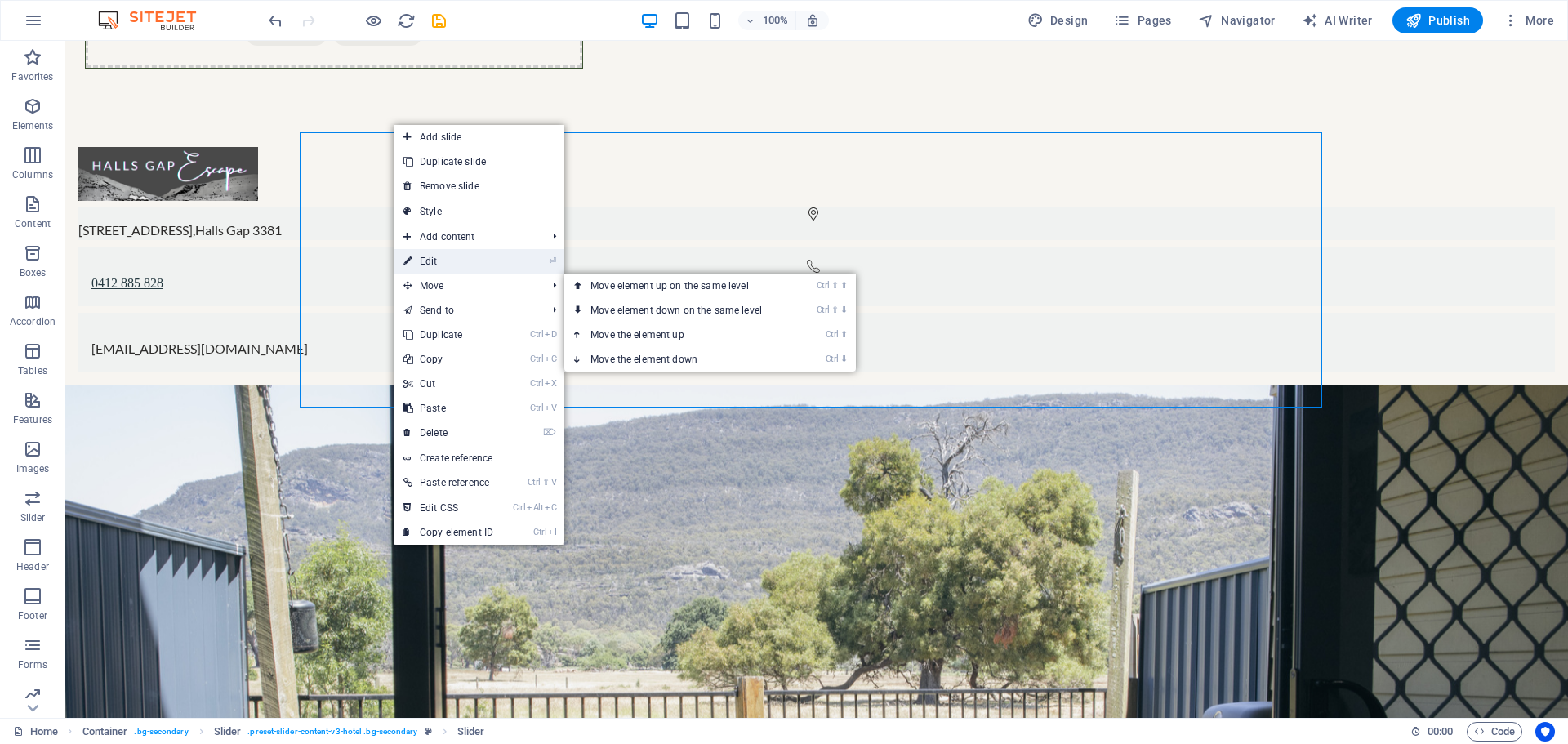
click at [443, 253] on link "⏎ Edit" at bounding box center [448, 261] width 110 height 24
select select "ms"
select select "s"
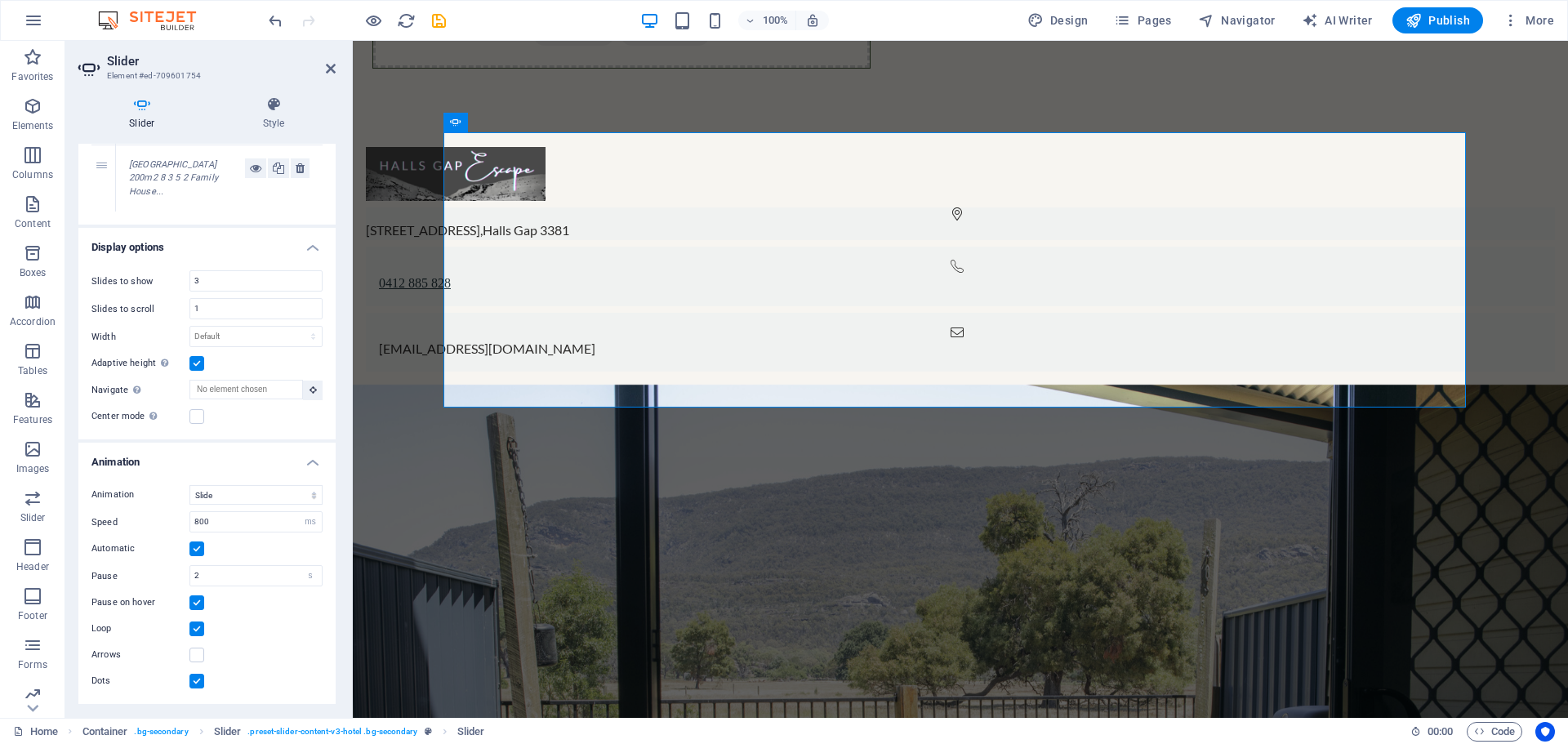
scroll to position [0, 0]
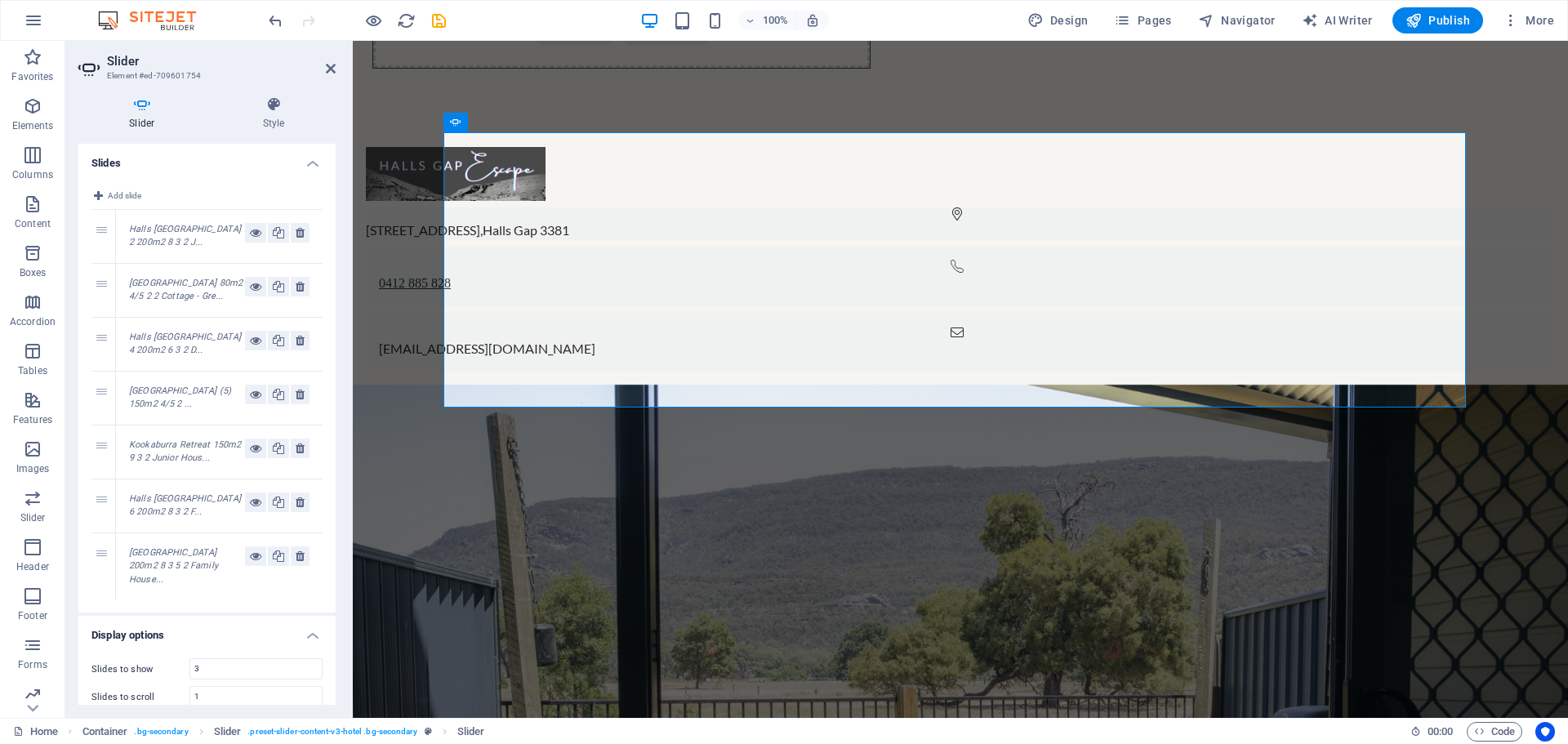
click at [103, 479] on div "5" at bounding box center [103, 452] width 24 height 53
drag, startPoint x: 101, startPoint y: 608, endPoint x: 95, endPoint y: 529, distance: 79.2
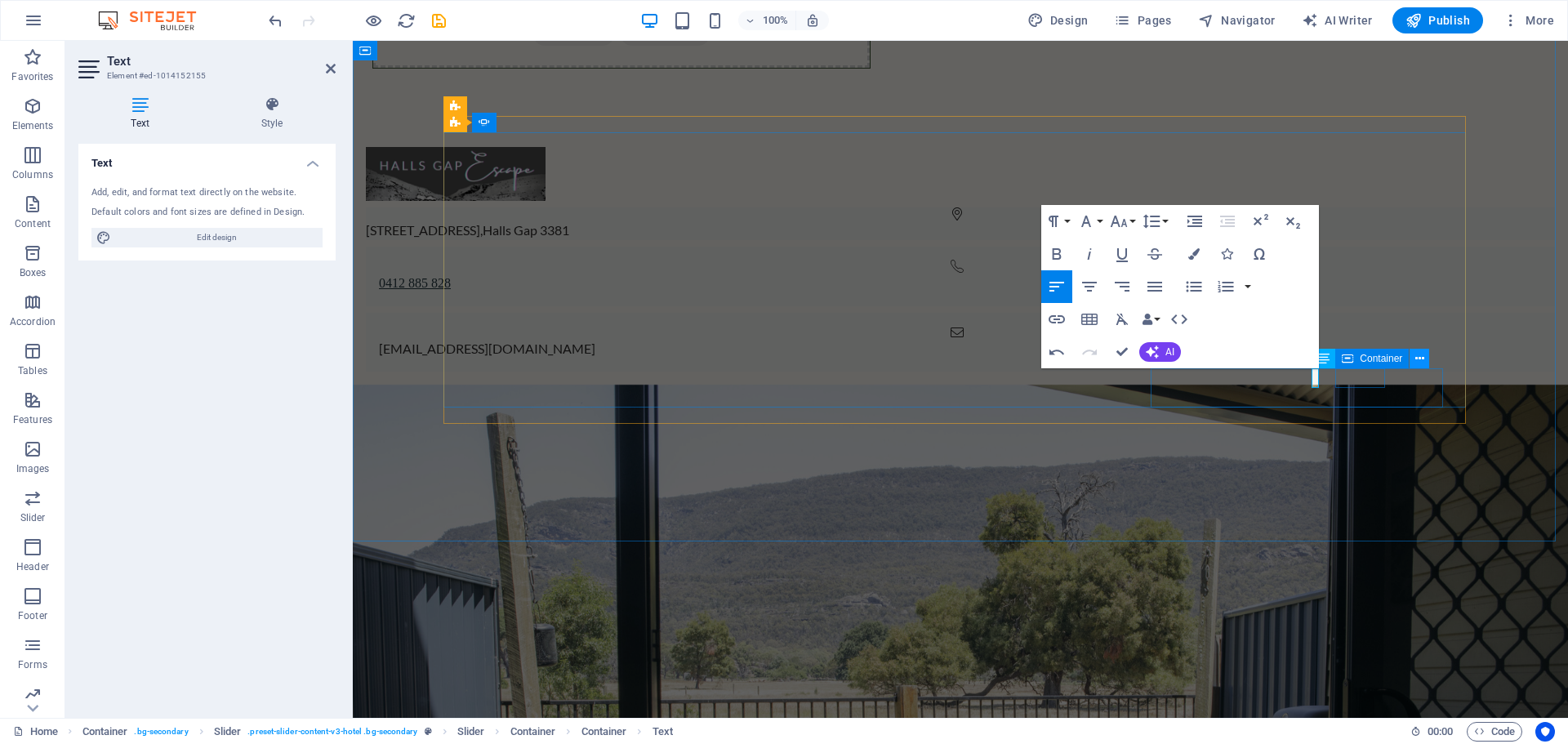
click at [1424, 360] on icon at bounding box center [1419, 359] width 9 height 17
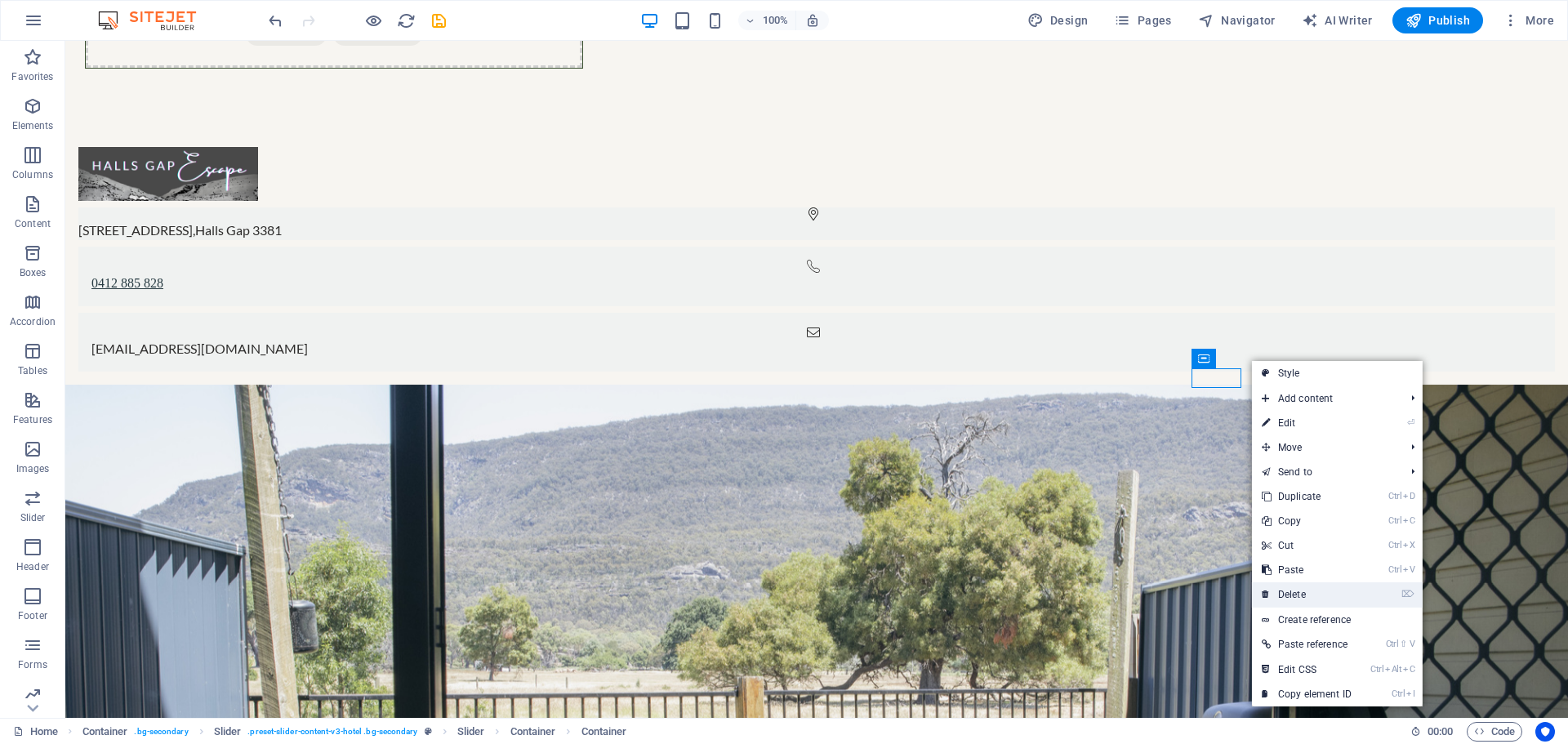
click at [1317, 589] on link "⌦ Delete" at bounding box center [1307, 595] width 110 height 24
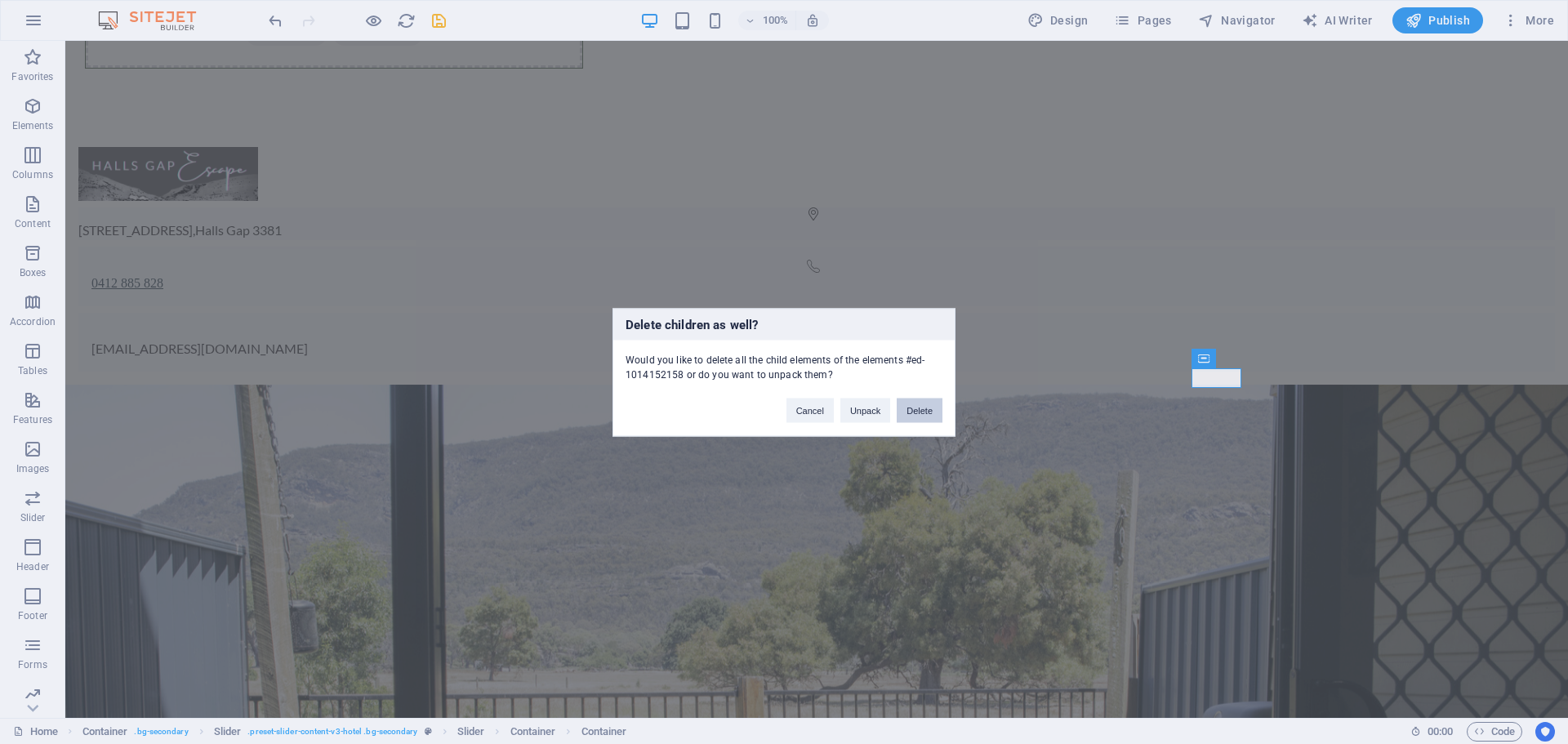
click at [914, 408] on button "Delete" at bounding box center [920, 410] width 46 height 24
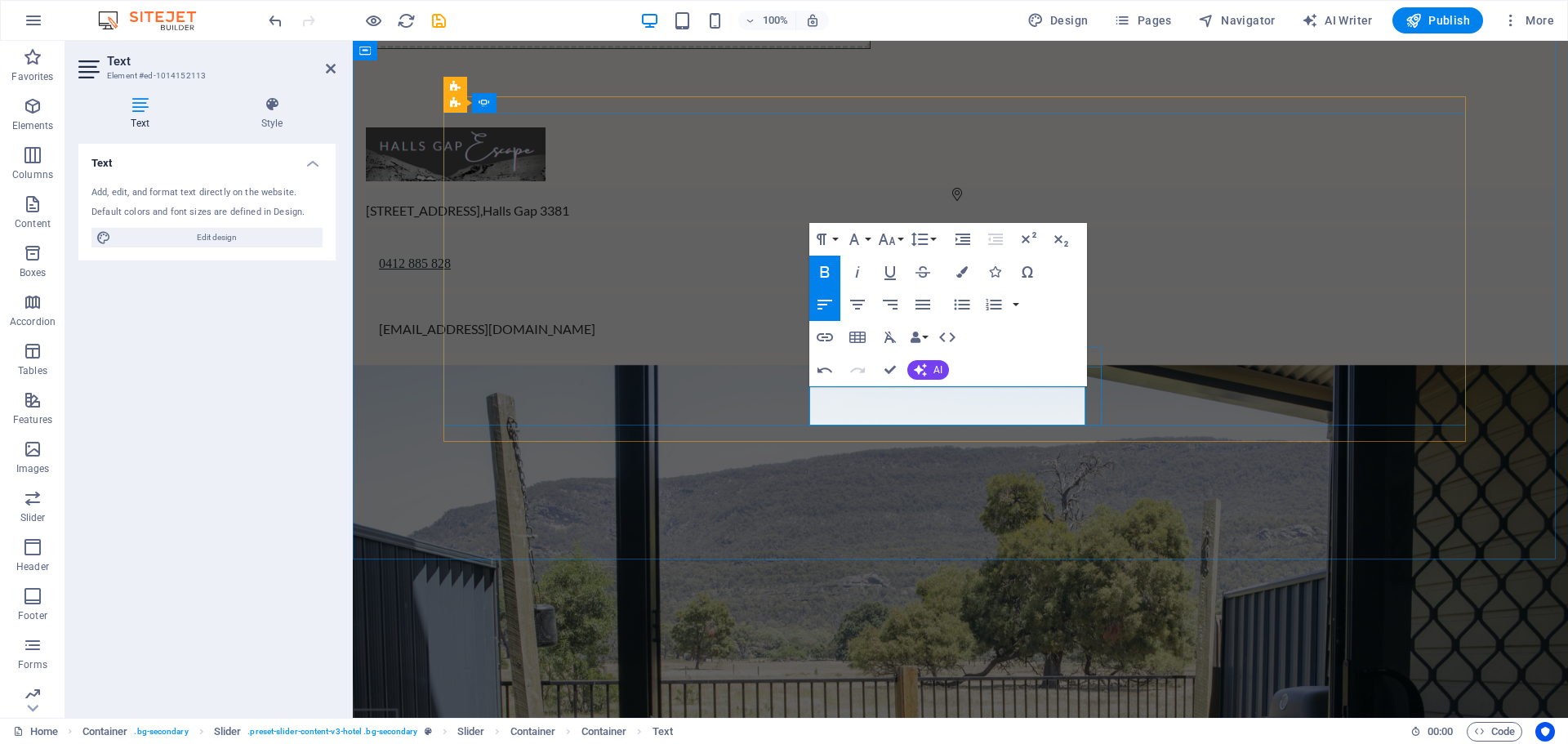
drag, startPoint x: 950, startPoint y: 398, endPoint x: 1090, endPoint y: 409, distance: 140.4
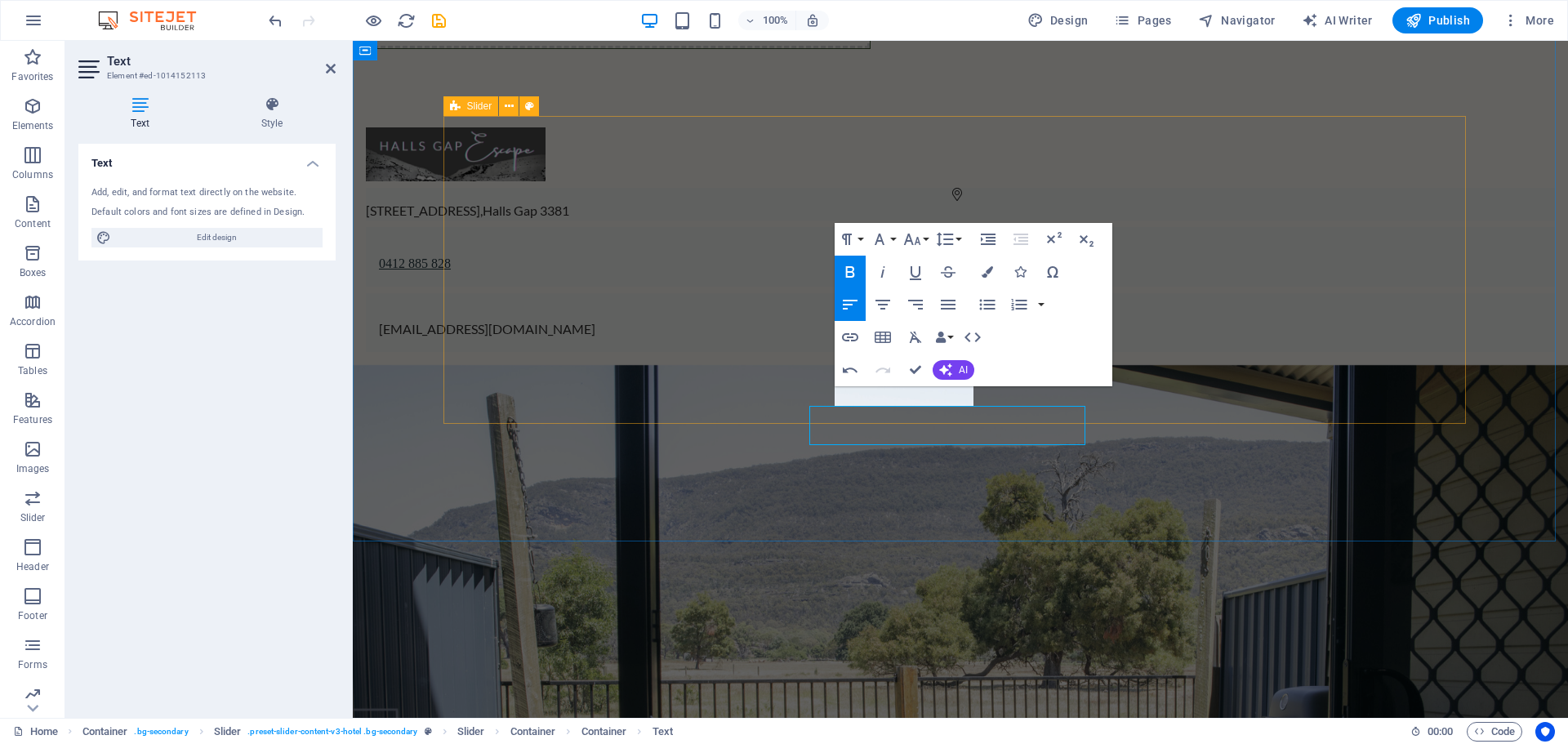
scroll to position [1505, 0]
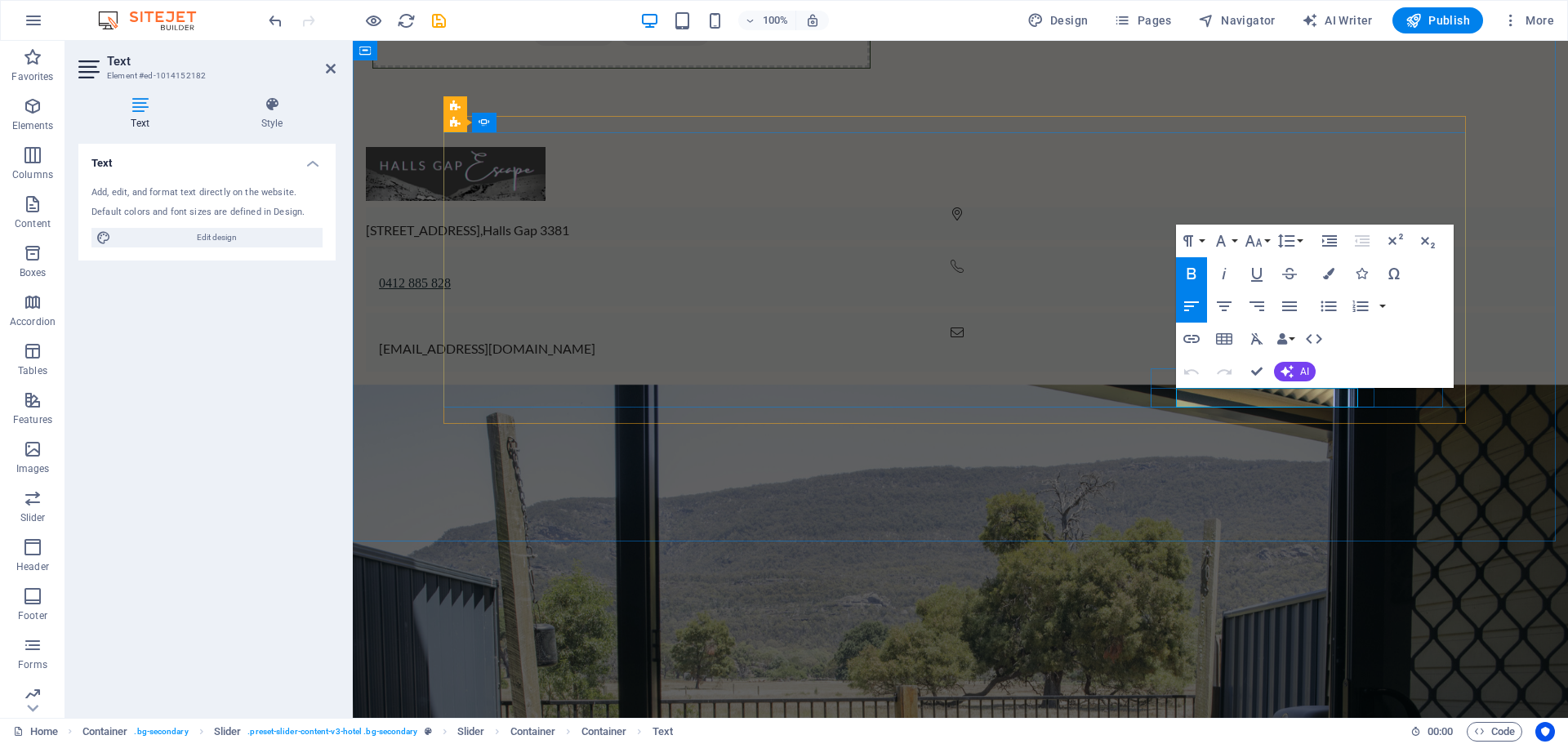
drag, startPoint x: 1179, startPoint y: 398, endPoint x: 1355, endPoint y: 398, distance: 176.0
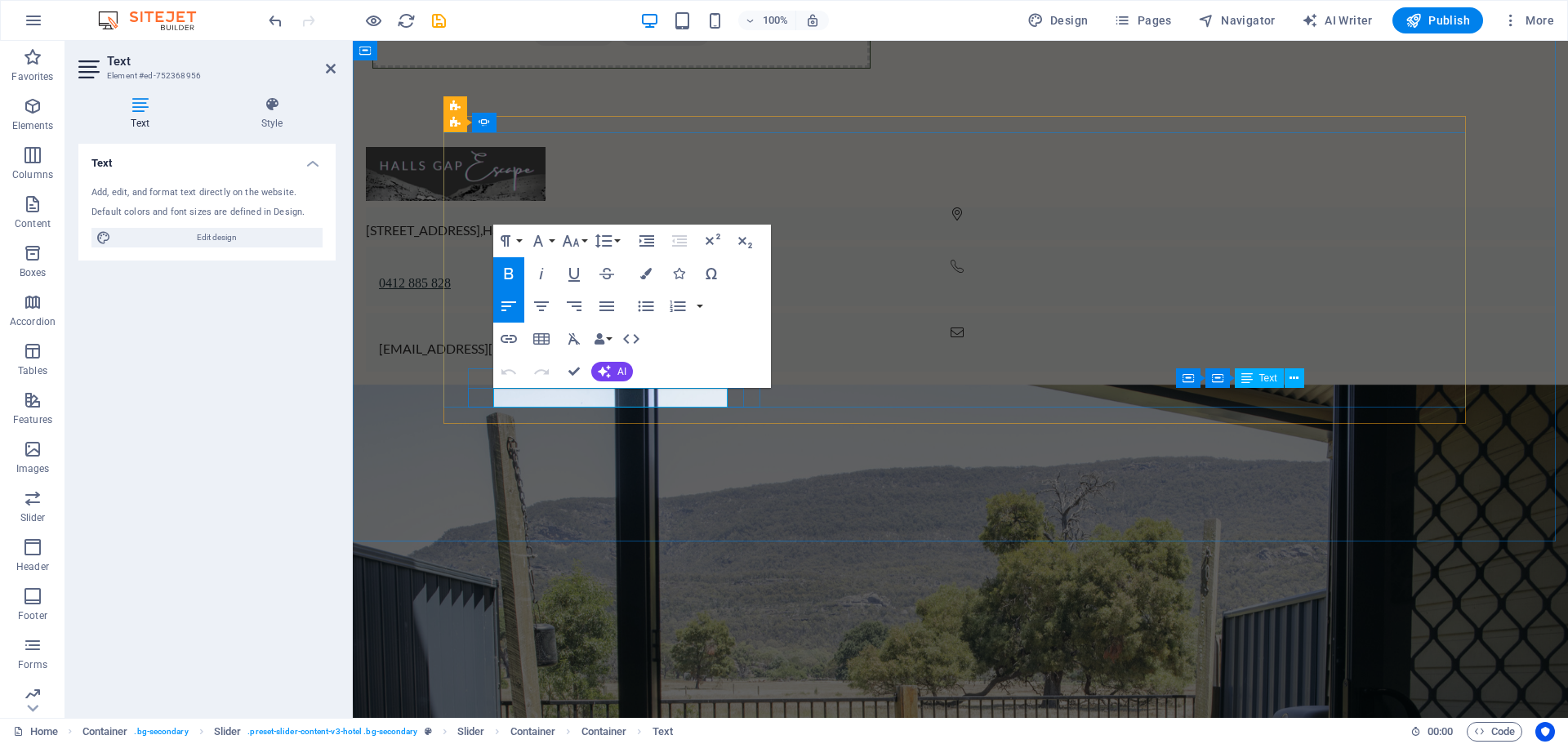
drag, startPoint x: 619, startPoint y: 400, endPoint x: 709, endPoint y: 405, distance: 90.1
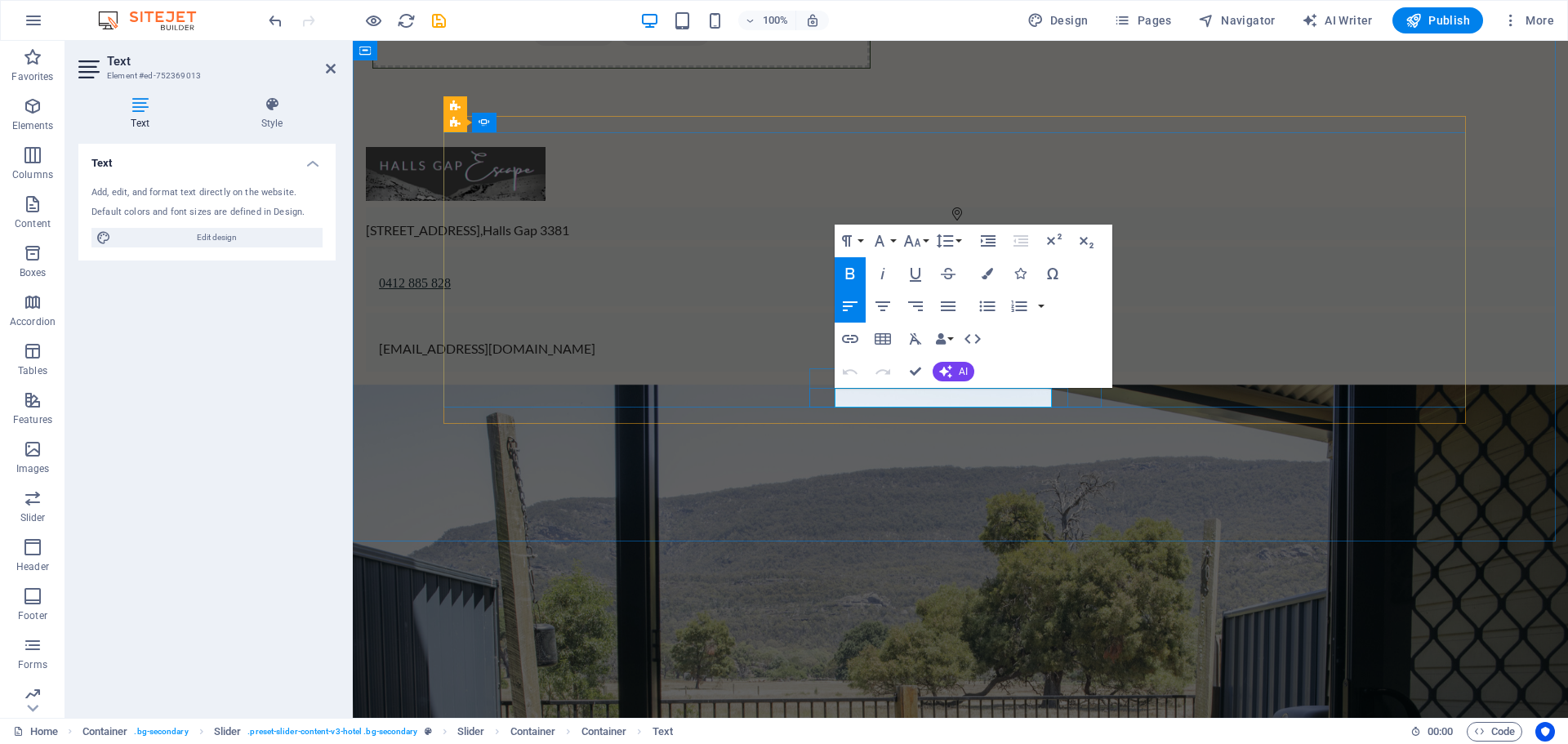
drag, startPoint x: 936, startPoint y: 399, endPoint x: 1113, endPoint y: 399, distance: 177.0
drag, startPoint x: 937, startPoint y: 399, endPoint x: 1050, endPoint y: 402, distance: 113.0
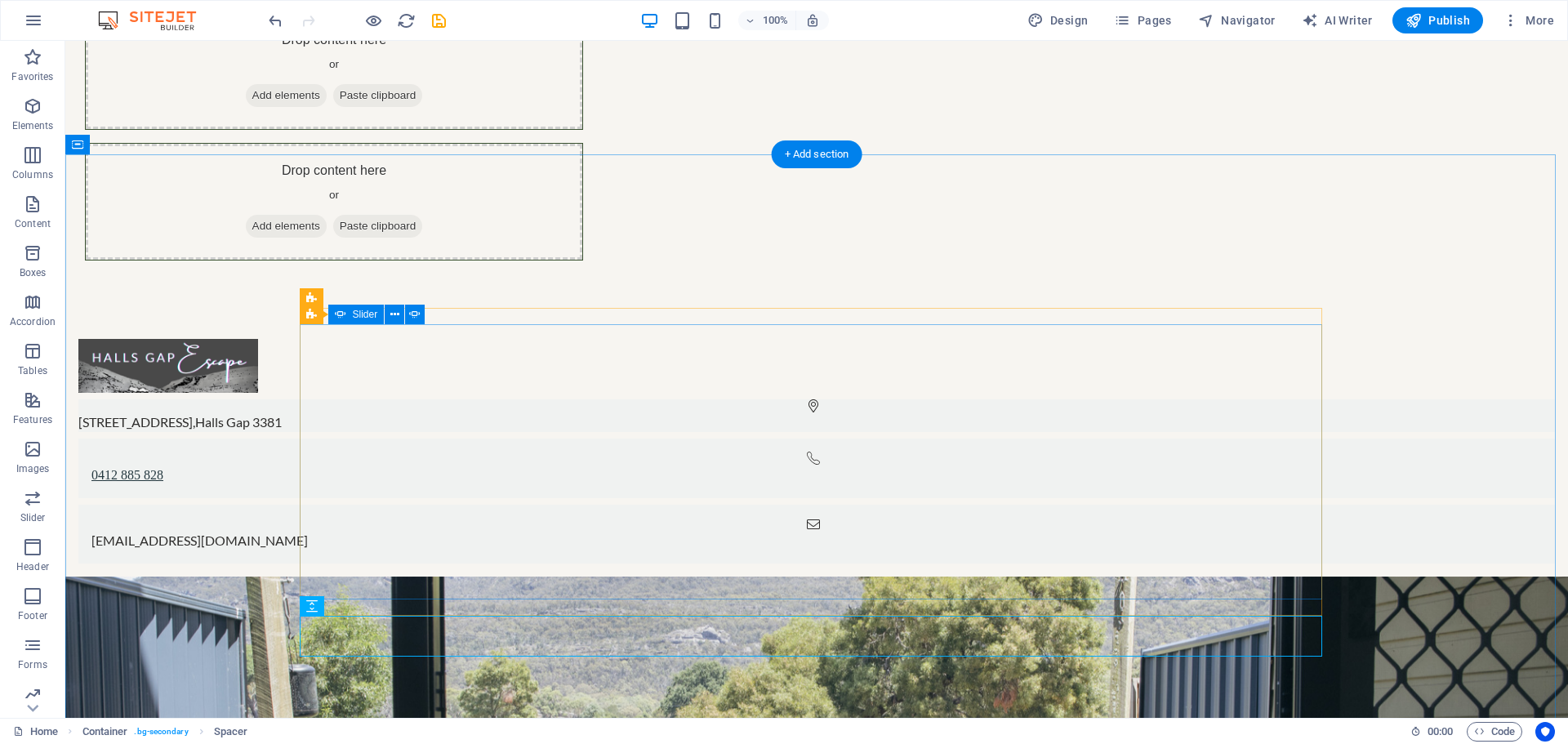
scroll to position [1287, 0]
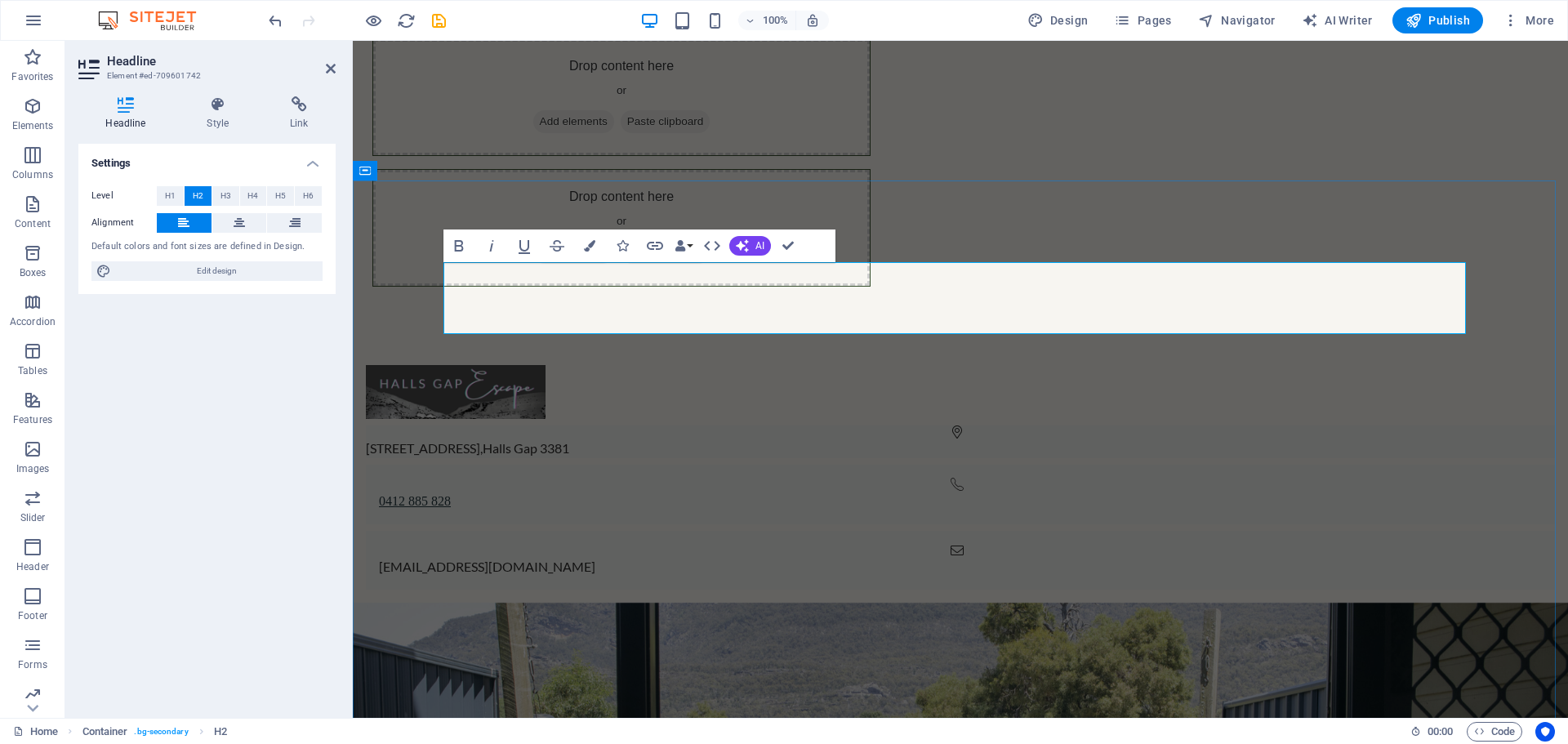
drag, startPoint x: 803, startPoint y: 292, endPoint x: 1015, endPoint y: 296, distance: 212.0
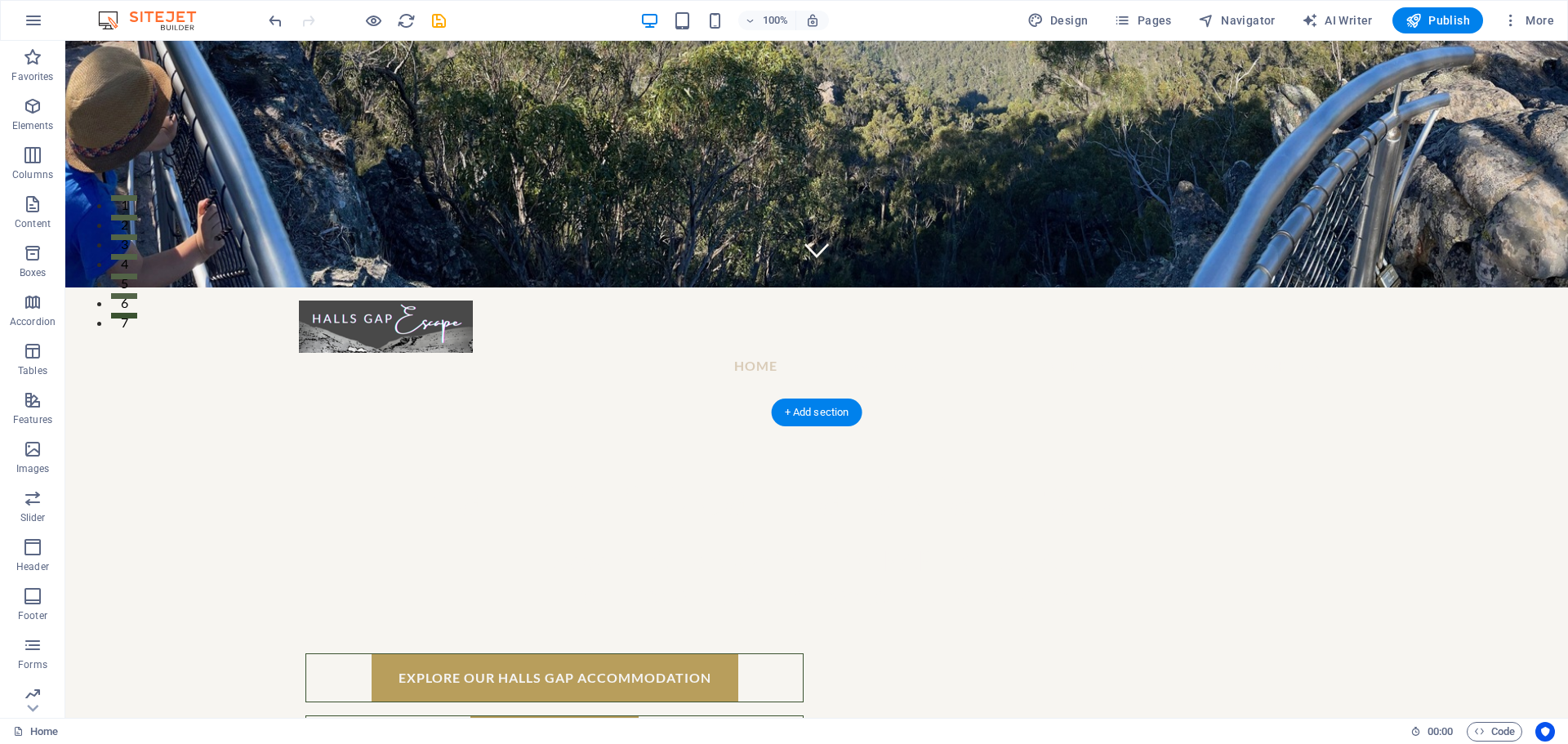
scroll to position [415, 0]
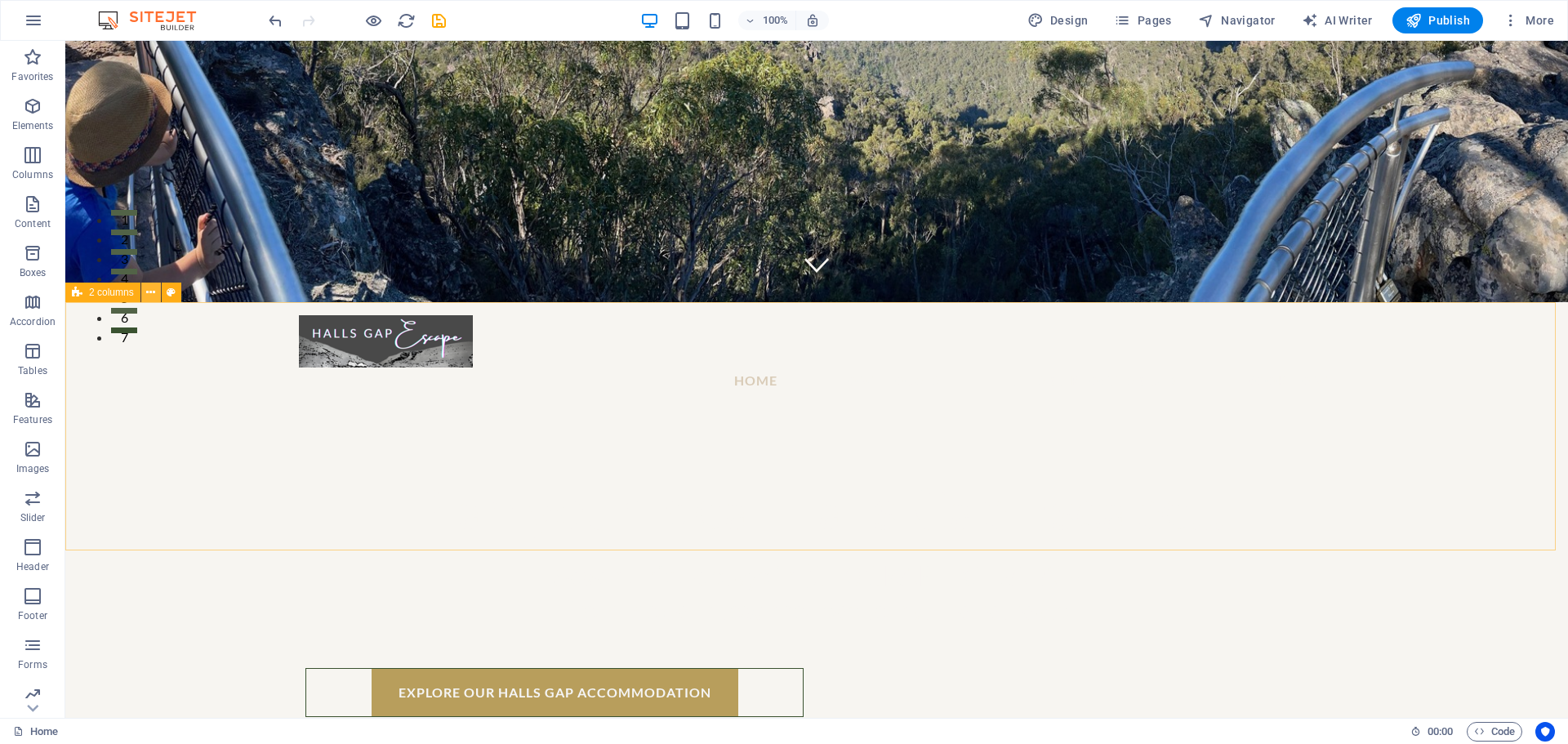
click at [149, 292] on icon at bounding box center [150, 293] width 9 height 17
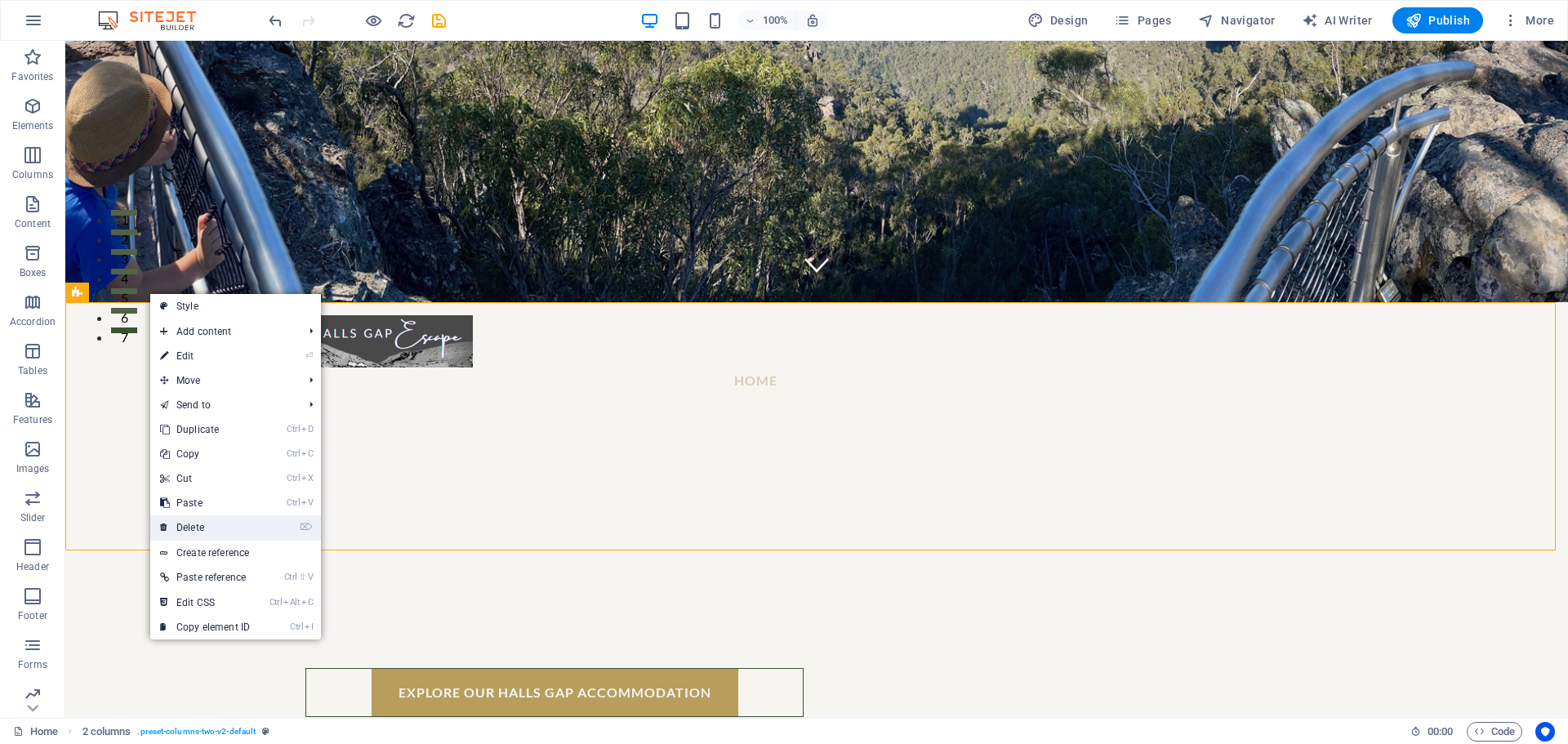
click at [190, 519] on link "⌦ Delete" at bounding box center [205, 527] width 110 height 24
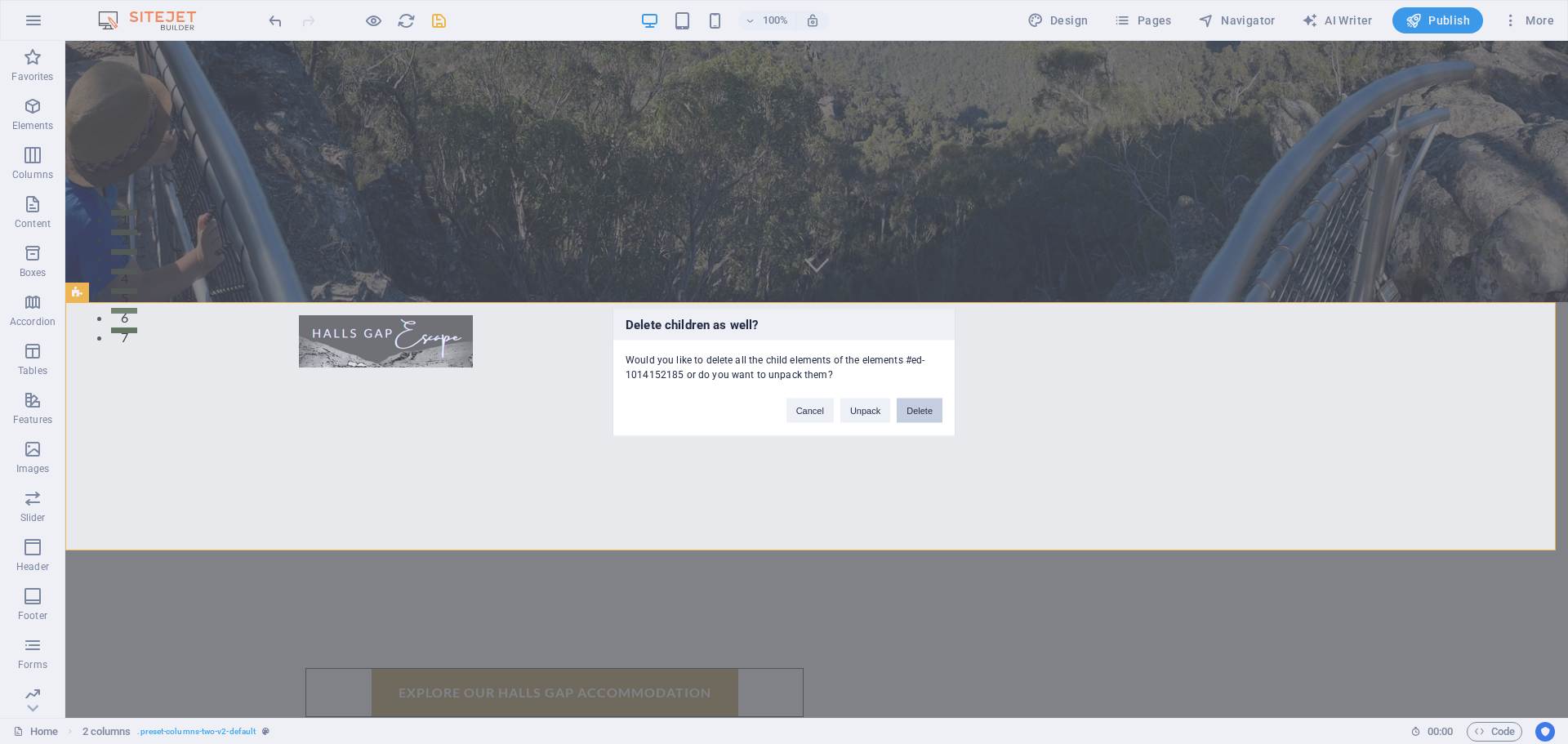
drag, startPoint x: 913, startPoint y: 406, endPoint x: 852, endPoint y: 403, distance: 61.1
click at [913, 406] on button "Delete" at bounding box center [920, 410] width 46 height 24
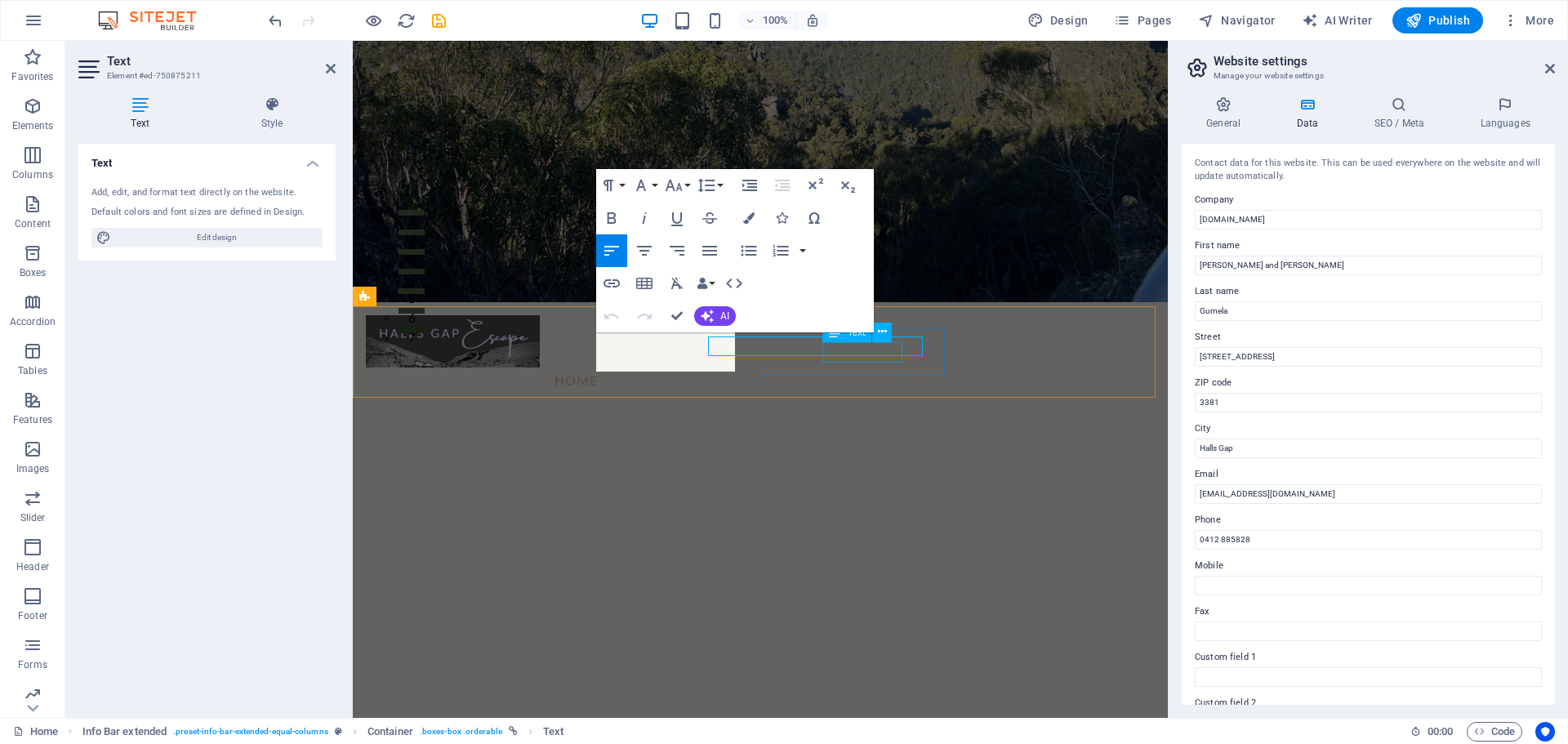
scroll to position [411, 0]
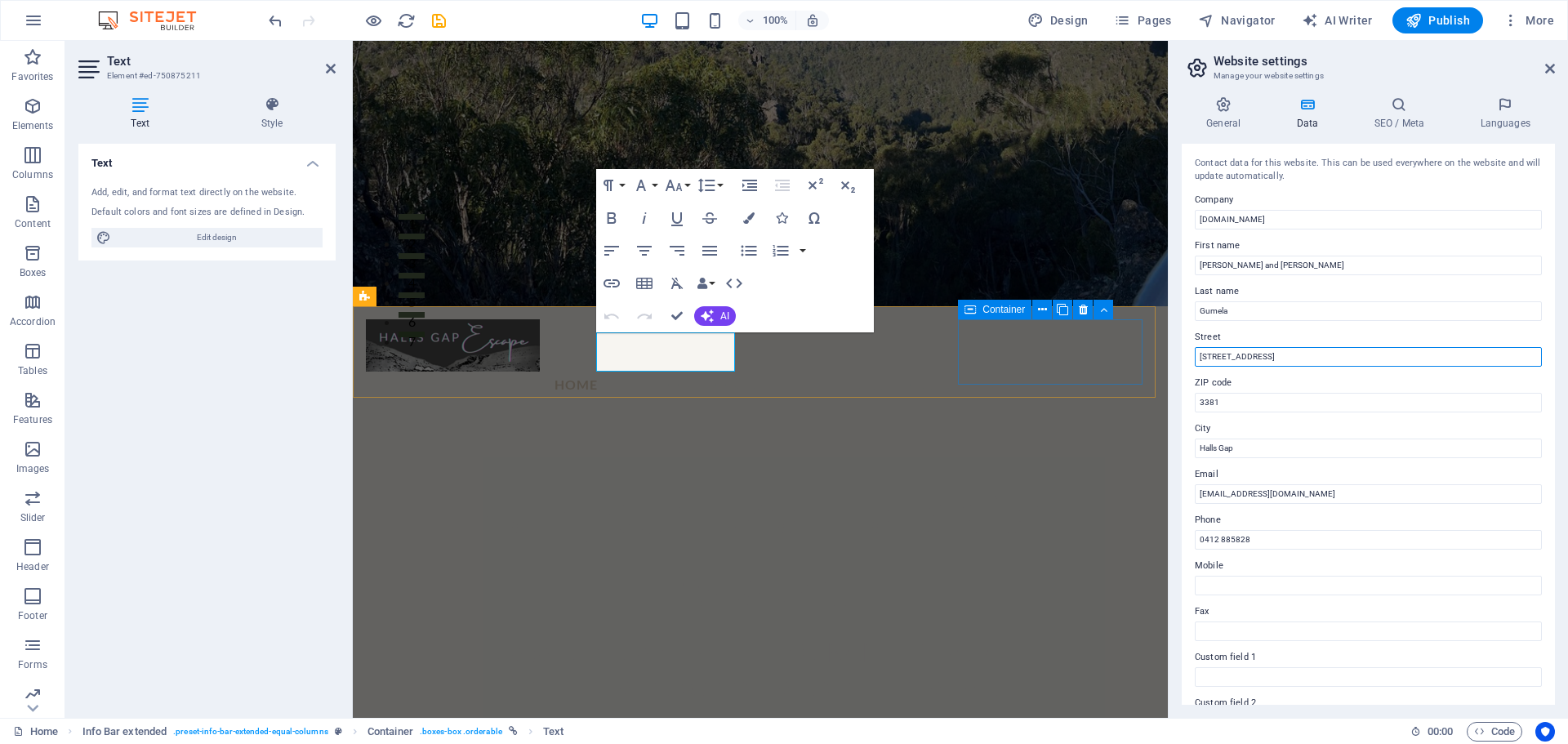
drag, startPoint x: 1652, startPoint y: 398, endPoint x: 1055, endPoint y: 382, distance: 597.2
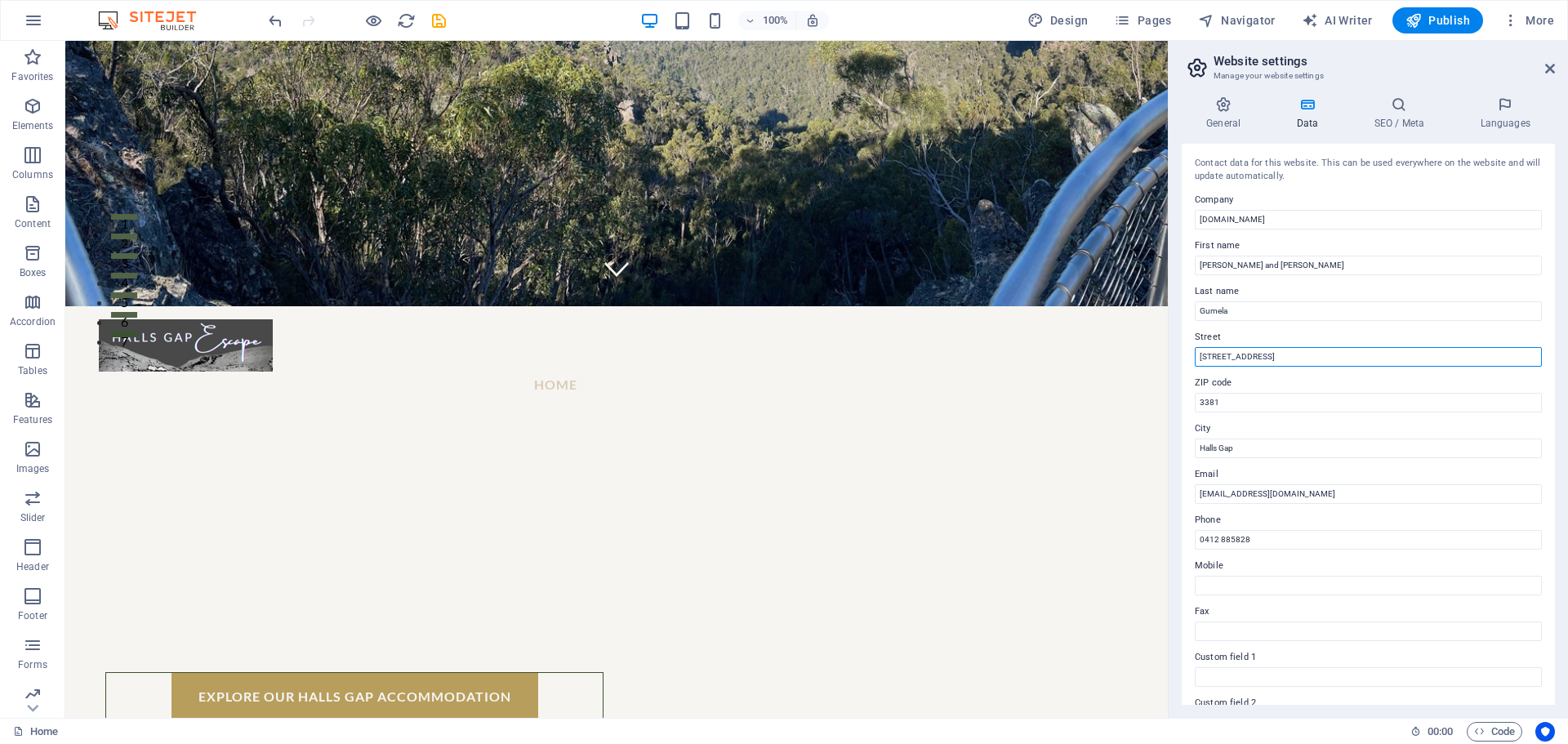
click at [1263, 356] on input "[STREET_ADDRESS]" at bounding box center [1368, 356] width 347 height 19
click at [1271, 413] on div "Contact data for this website. This can be used everywhere on the website and w…" at bounding box center [1368, 424] width 373 height 561
click at [279, 14] on icon "undo" at bounding box center [275, 21] width 19 height 19
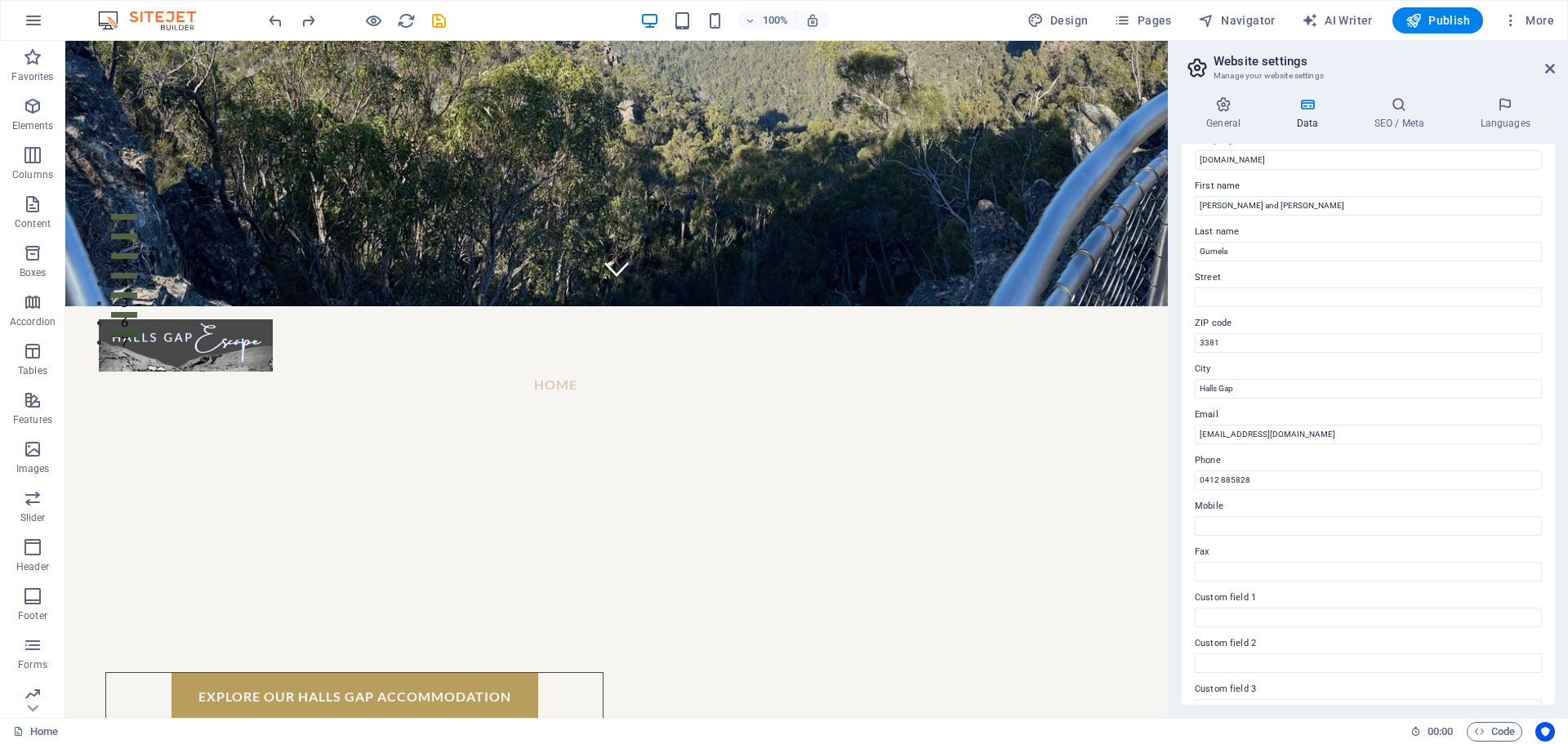
scroll to position [0, 0]
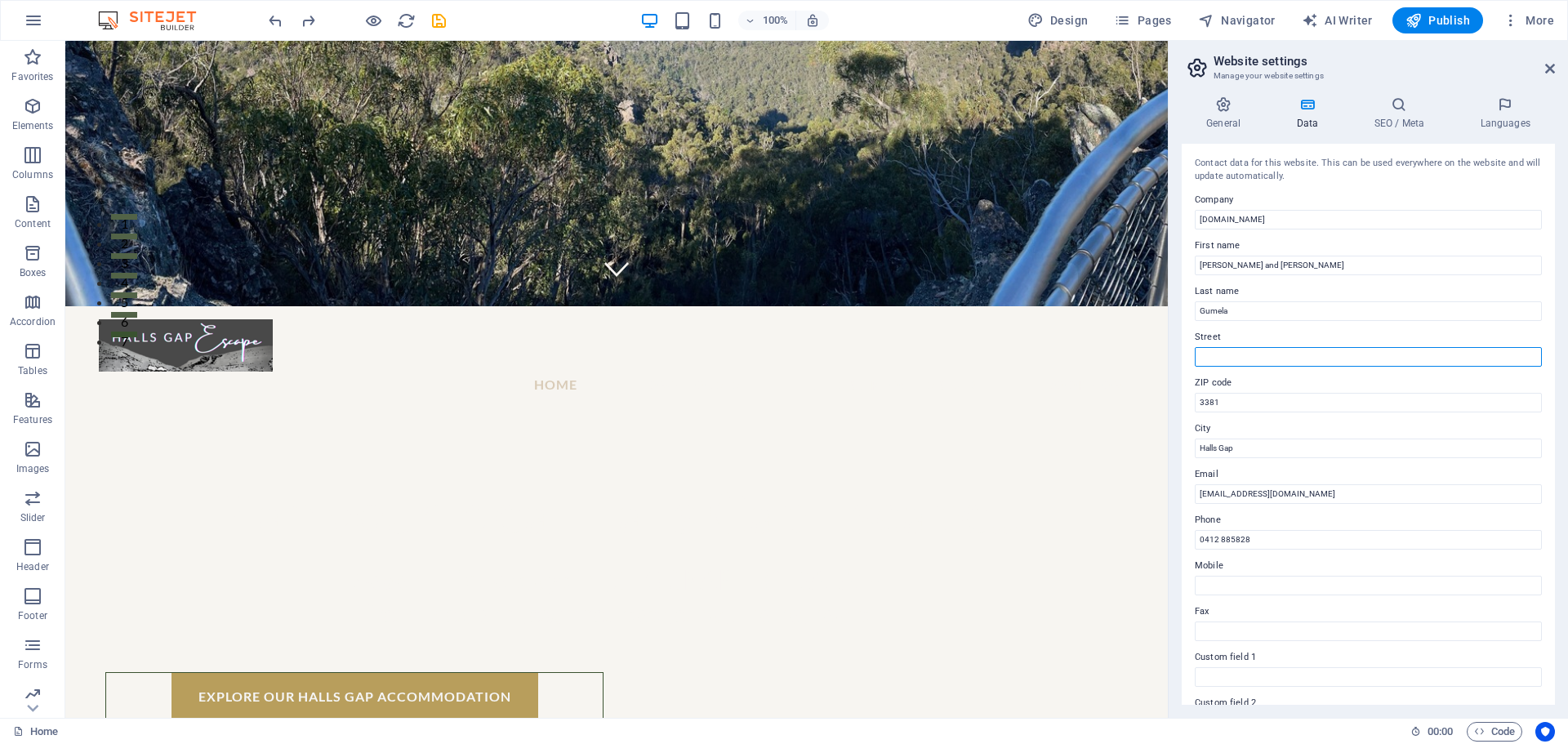
click at [1220, 359] on input "Street" at bounding box center [1368, 356] width 347 height 19
type input "Halls Gap"
drag, startPoint x: 1165, startPoint y: 459, endPoint x: 1140, endPoint y: 461, distance: 25.1
click at [1215, 454] on input "Halls Gap" at bounding box center [1368, 448] width 347 height 19
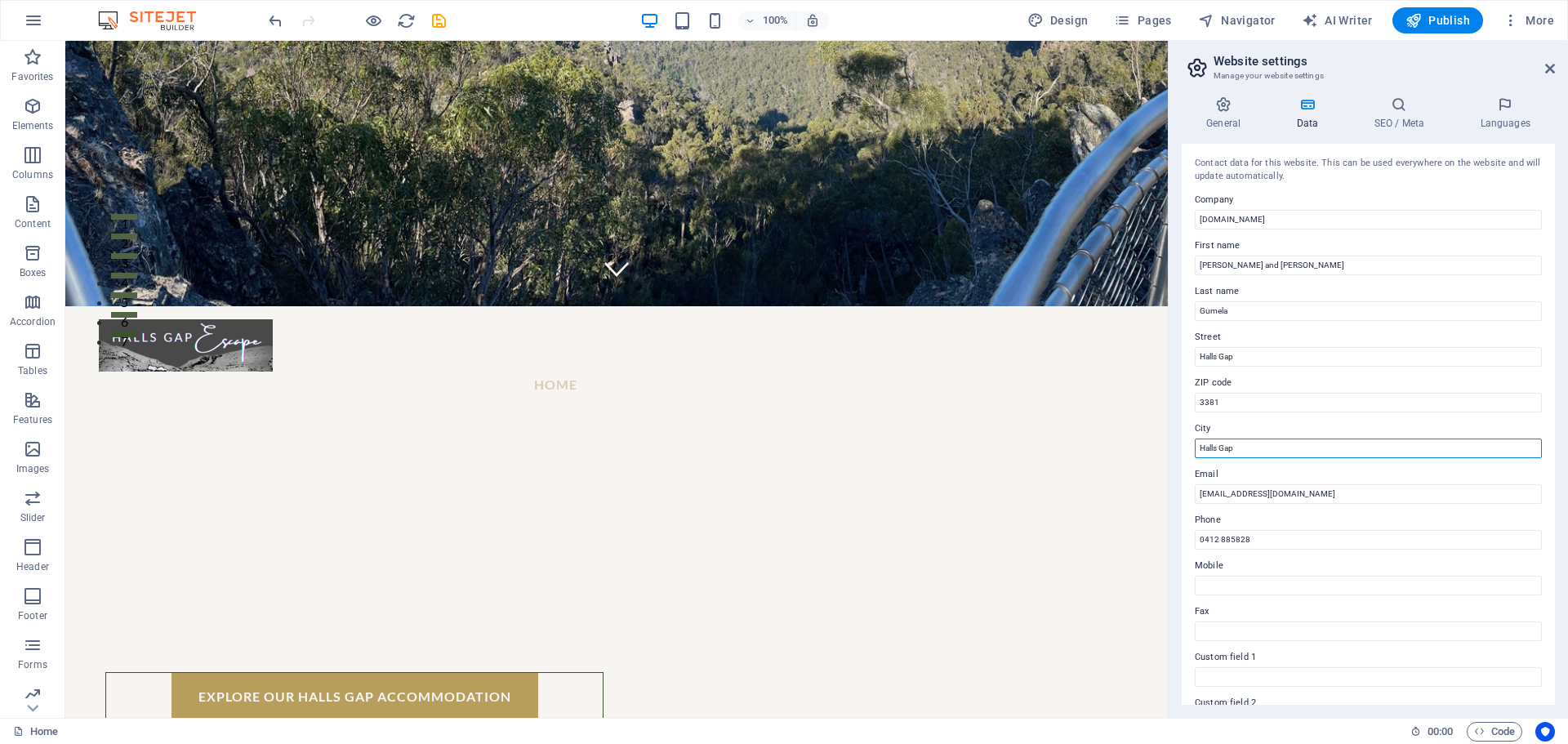
click at [1253, 448] on input "Halls Gap" at bounding box center [1368, 448] width 347 height 19
type input "H"
type input "Victoria"
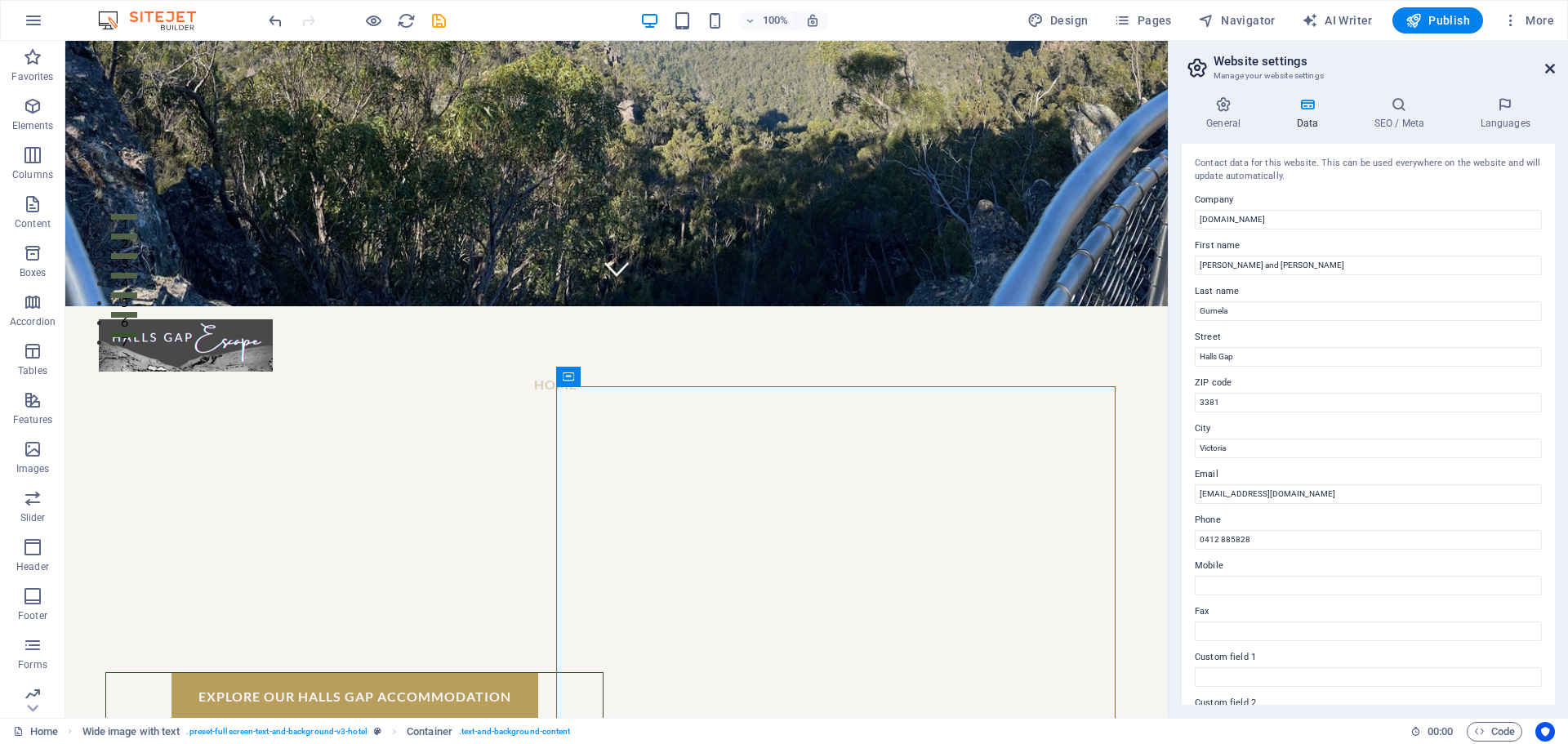
click at [1549, 70] on icon at bounding box center [1550, 68] width 10 height 13
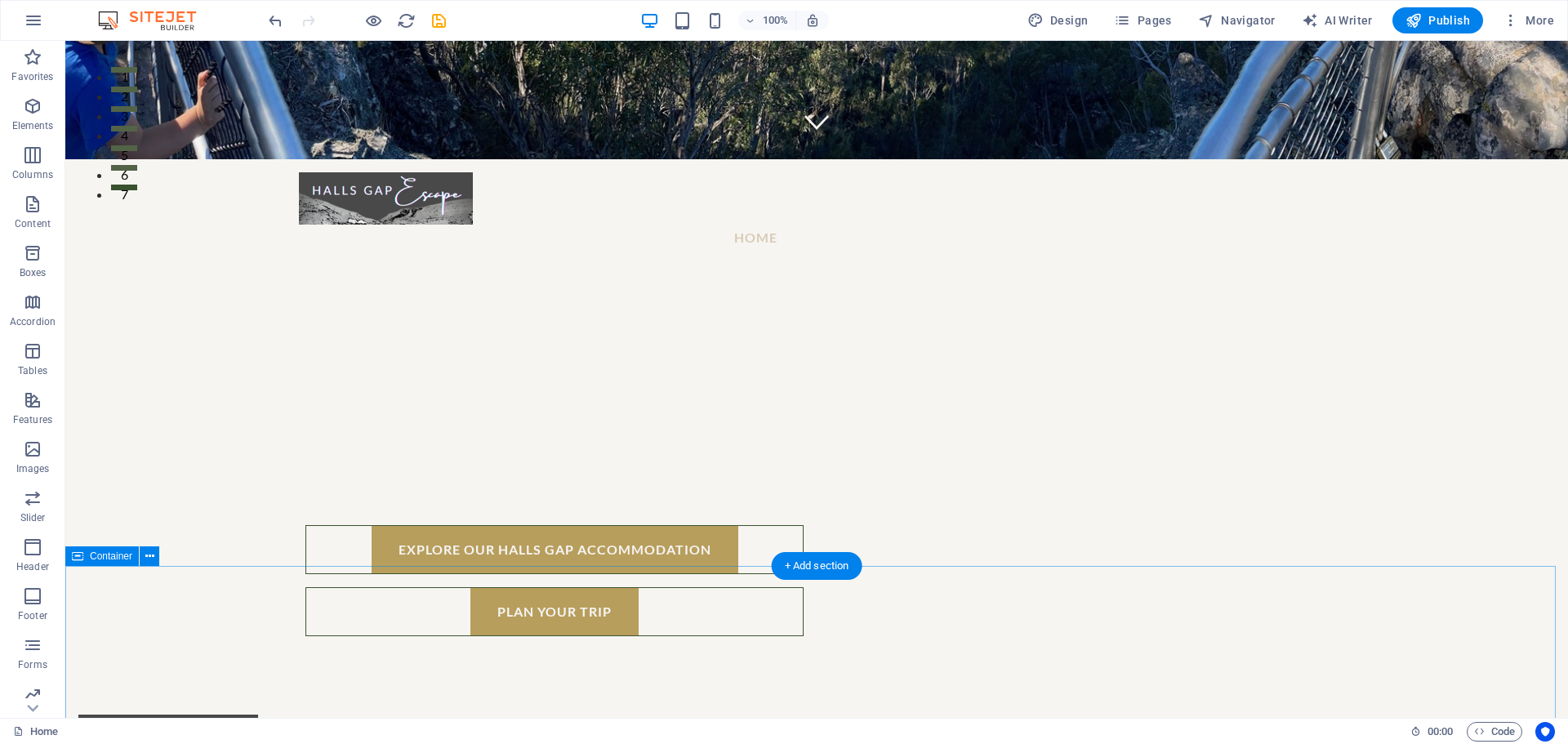
scroll to position [654, 0]
